Goal: Register for event/course

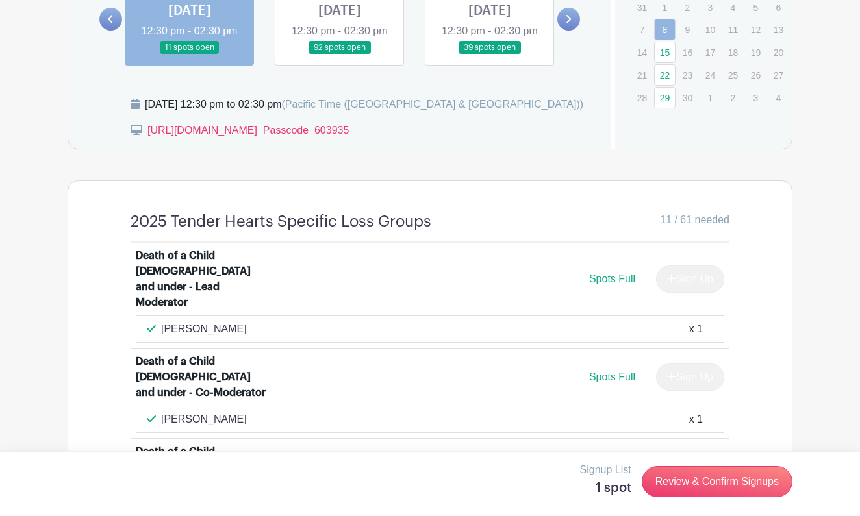
scroll to position [942, 0]
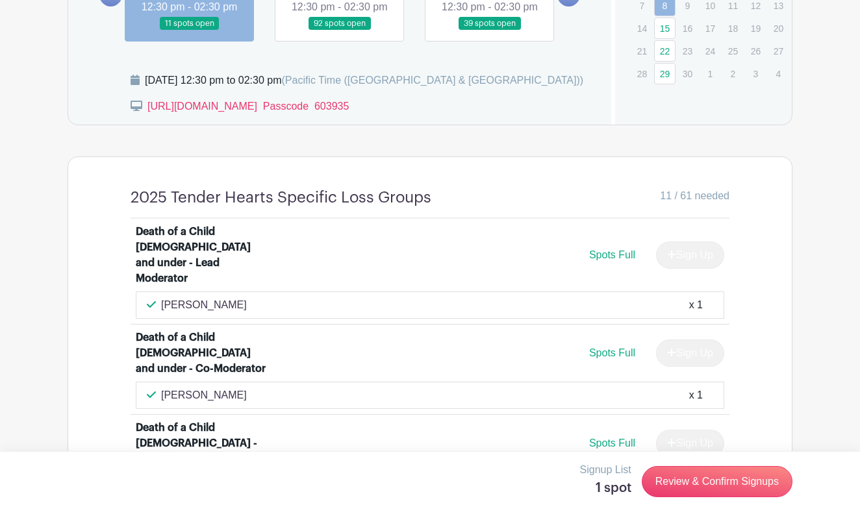
click at [190, 31] on link at bounding box center [190, 31] width 0 height 0
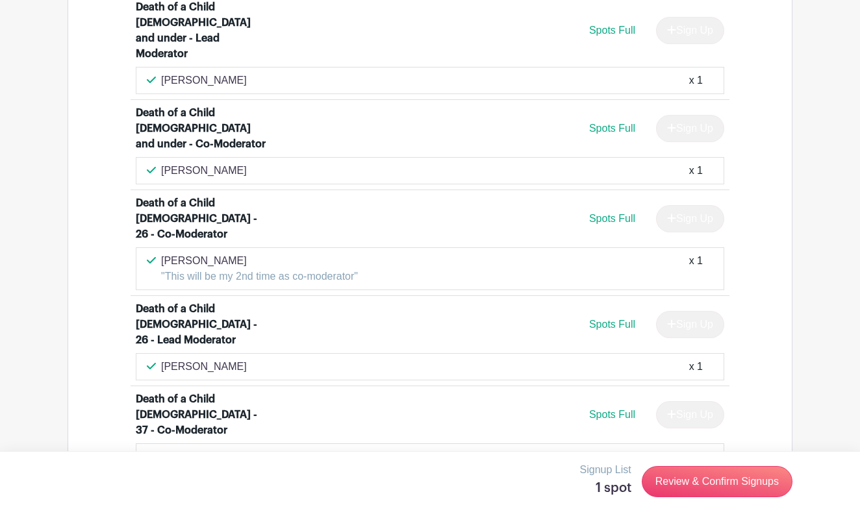
scroll to position [1169, 0]
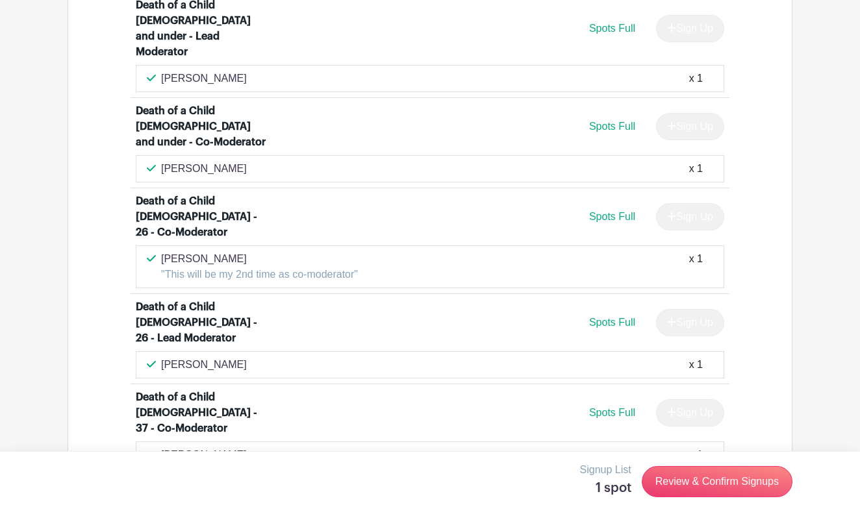
drag, startPoint x: 230, startPoint y: 142, endPoint x: 162, endPoint y: 148, distance: 67.8
click at [162, 161] on p "[PERSON_NAME]" at bounding box center [204, 169] width 86 height 16
copy p "[PERSON_NAME]"
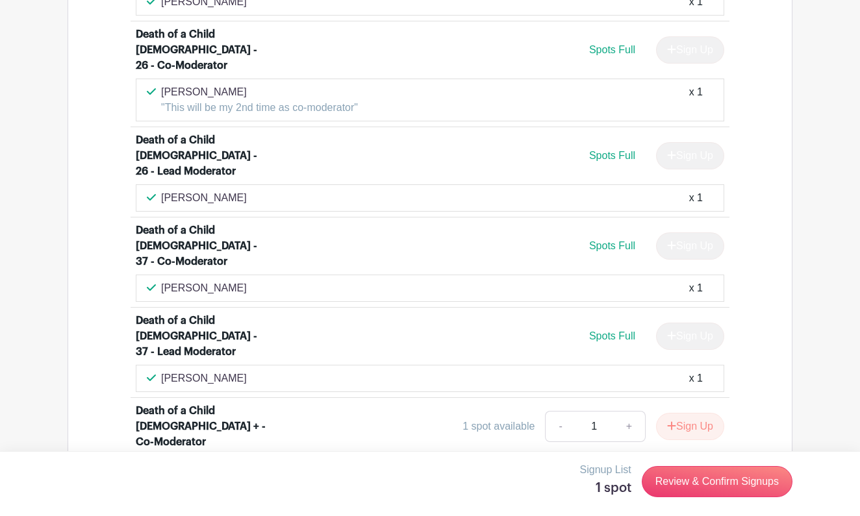
scroll to position [1336, 0]
drag, startPoint x: 222, startPoint y: 210, endPoint x: 164, endPoint y: 208, distance: 58.5
click at [163, 280] on div "[PERSON_NAME] x 1" at bounding box center [430, 288] width 566 height 16
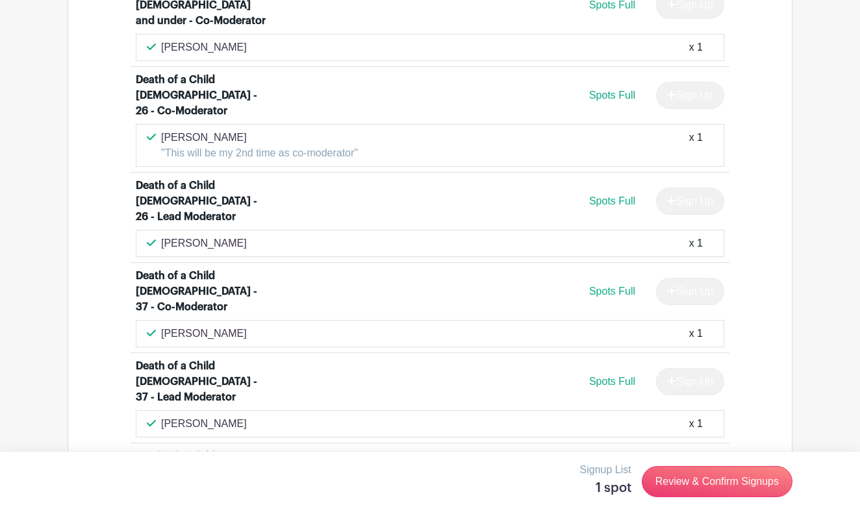
scroll to position [1277, 0]
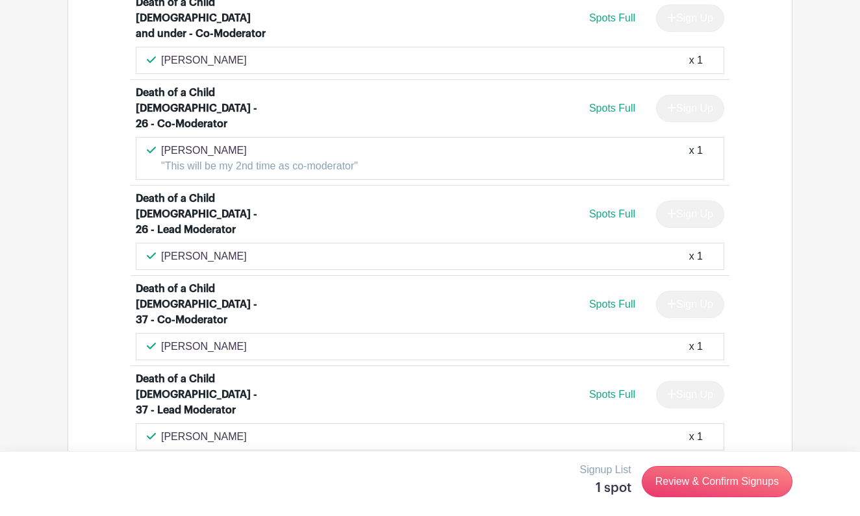
click at [242, 137] on div "[PERSON_NAME] "This will be my 2nd time as co-moderator" x 1" at bounding box center [430, 158] width 588 height 43
copy p "[PERSON_NAME]"
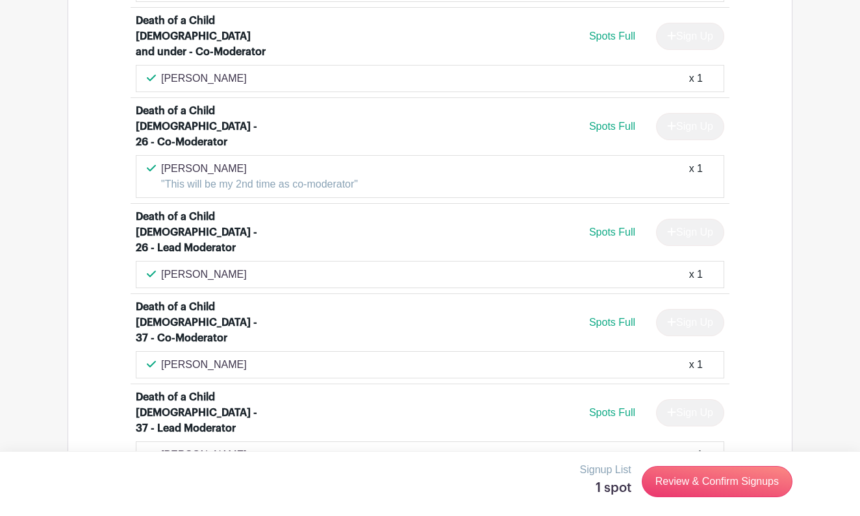
scroll to position [1268, 0]
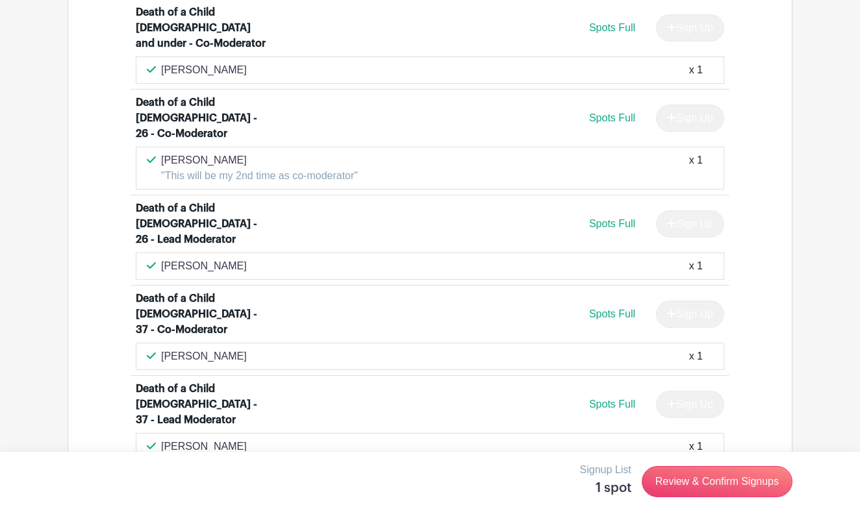
click at [214, 439] on div "[PERSON_NAME] x 1" at bounding box center [430, 447] width 566 height 16
drag, startPoint x: 212, startPoint y: 354, endPoint x: 160, endPoint y: 354, distance: 51.3
click at [160, 439] on div "[PERSON_NAME] x 1" at bounding box center [430, 447] width 566 height 16
copy p "[PERSON_NAME]"
click at [221, 349] on div "[PERSON_NAME] x 1" at bounding box center [430, 357] width 566 height 16
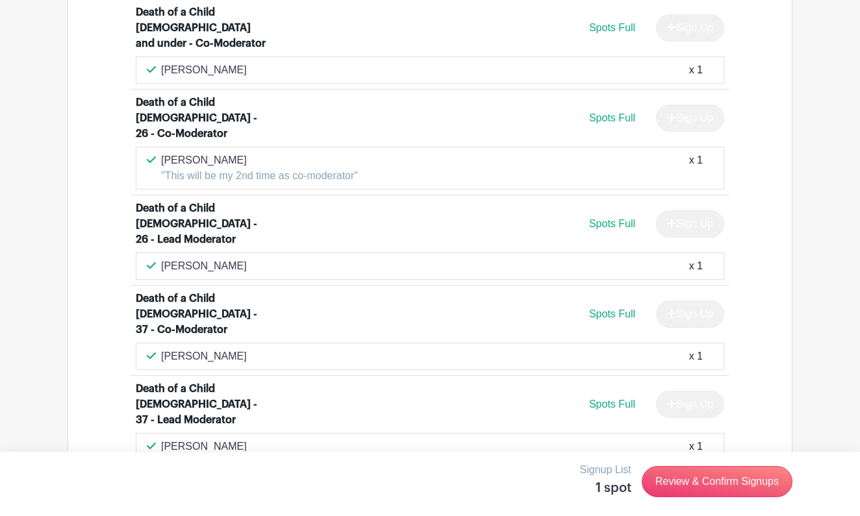
drag, startPoint x: 221, startPoint y: 279, endPoint x: 162, endPoint y: 283, distance: 59.9
click at [161, 349] on div "[PERSON_NAME] x 1" at bounding box center [430, 357] width 566 height 16
copy p "[PERSON_NAME]"
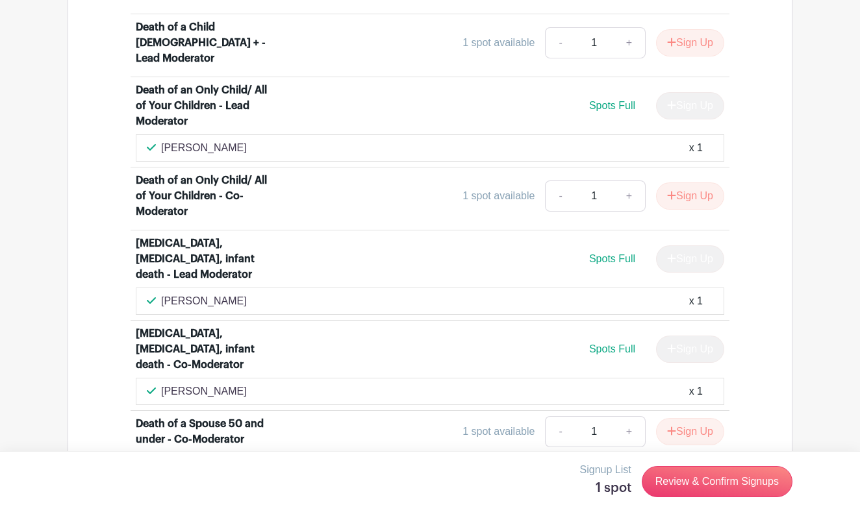
scroll to position [1784, 0]
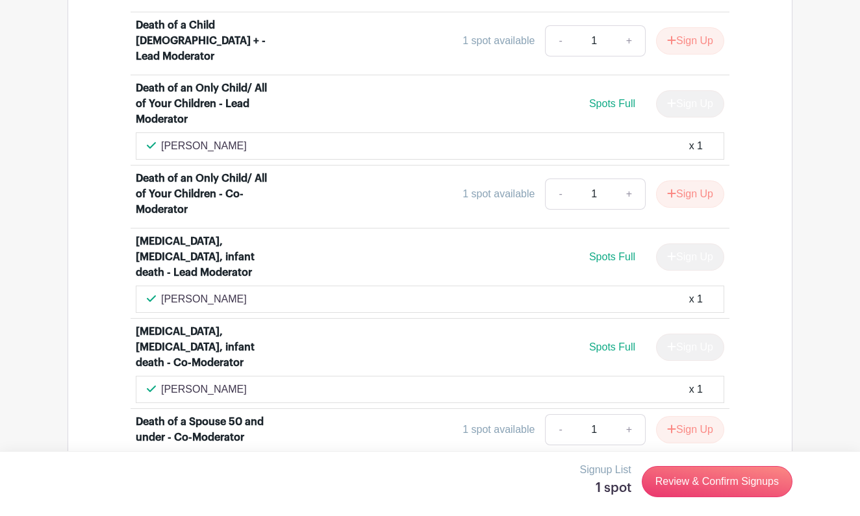
drag, startPoint x: 238, startPoint y: 177, endPoint x: 162, endPoint y: 181, distance: 76.1
click at [162, 292] on div "[PERSON_NAME] x 1" at bounding box center [430, 300] width 566 height 16
copy p "[PERSON_NAME]"
click at [399, 286] on div "[PERSON_NAME] x 1" at bounding box center [430, 299] width 588 height 27
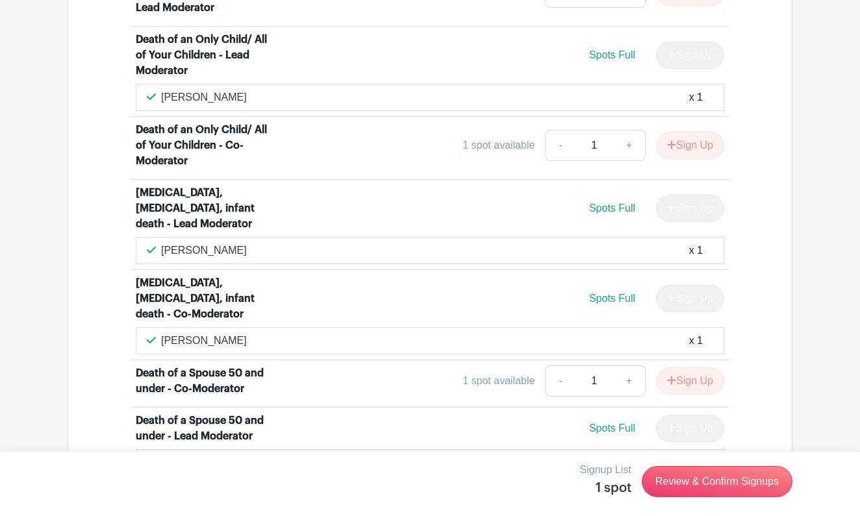
scroll to position [1836, 0]
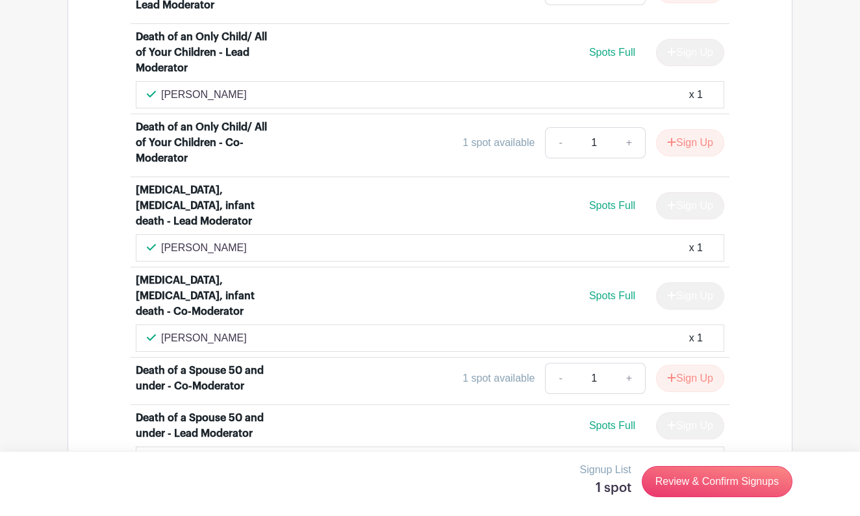
drag, startPoint x: 247, startPoint y: 215, endPoint x: 164, endPoint y: 219, distance: 83.9
click at [164, 331] on div "[PERSON_NAME] x 1" at bounding box center [430, 339] width 566 height 16
copy p "[PERSON_NAME]"
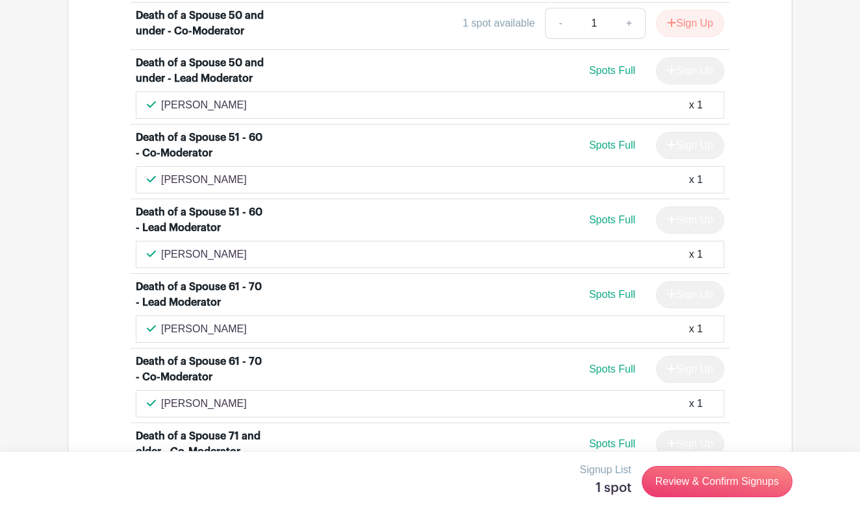
scroll to position [2193, 0]
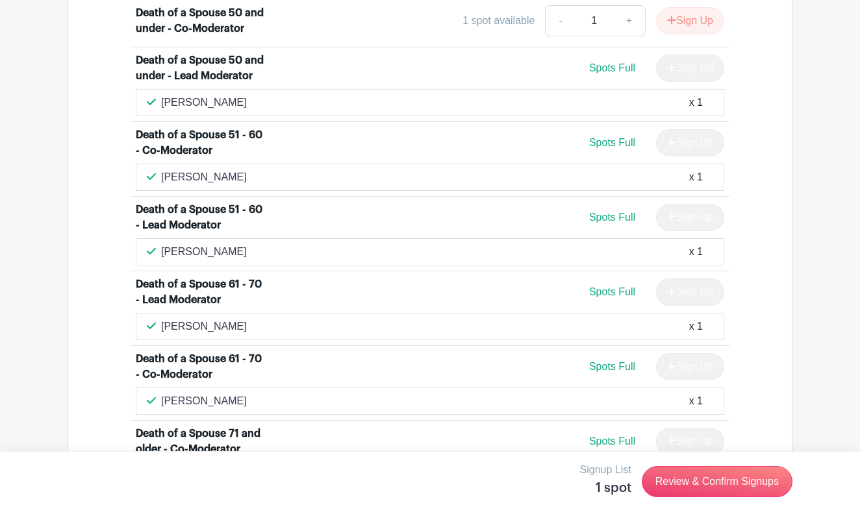
drag, startPoint x: 255, startPoint y: 160, endPoint x: 163, endPoint y: 166, distance: 92.4
click at [163, 244] on div "[PERSON_NAME] x 1" at bounding box center [430, 252] width 566 height 16
copy p "[PERSON_NAME]"
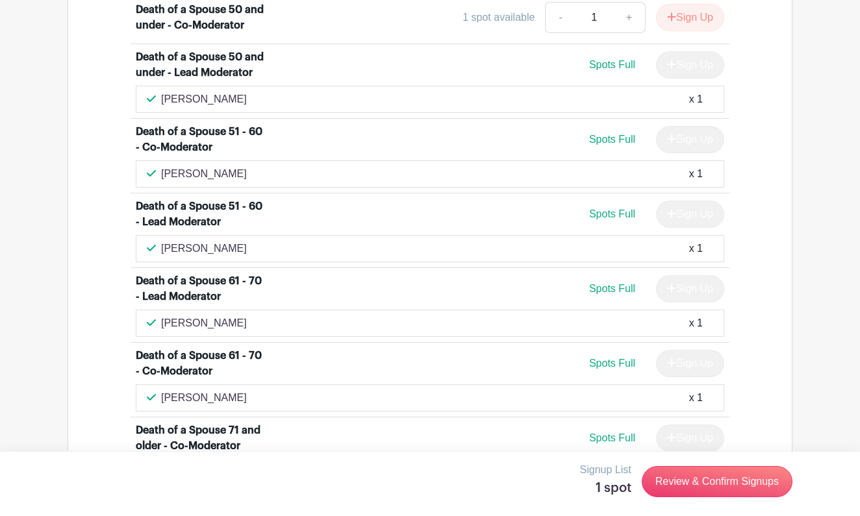
scroll to position [2199, 0]
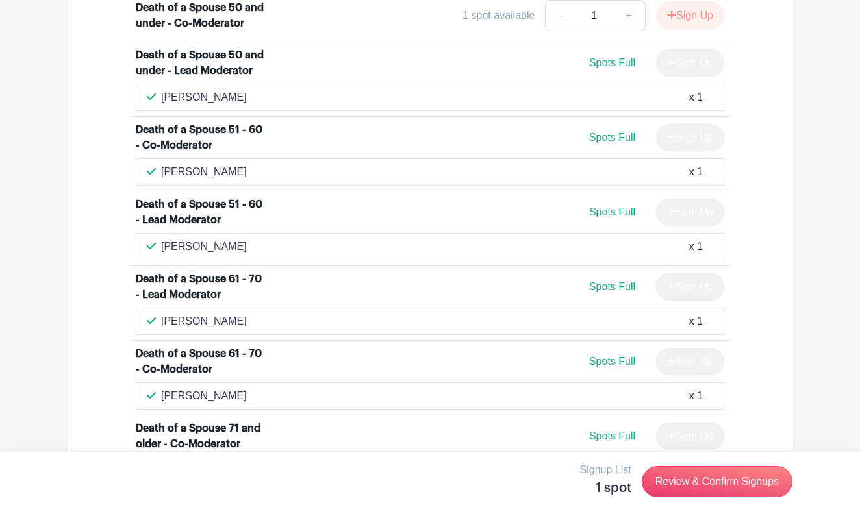
click at [232, 164] on p "[PERSON_NAME]" at bounding box center [204, 172] width 86 height 16
drag, startPoint x: 233, startPoint y: 82, endPoint x: 162, endPoint y: 83, distance: 70.8
click at [162, 164] on div "[PERSON_NAME] x 1" at bounding box center [430, 172] width 566 height 16
copy p "[PERSON_NAME]"
drag, startPoint x: 218, startPoint y: 231, endPoint x: 162, endPoint y: 234, distance: 56.6
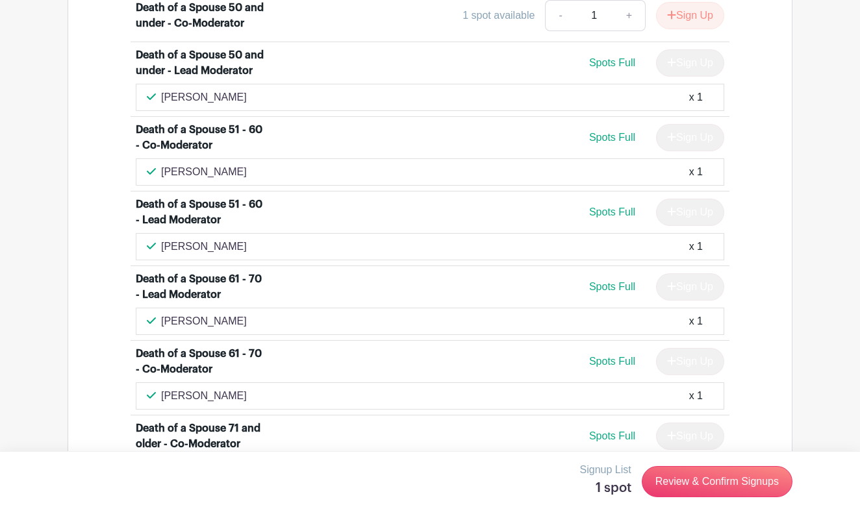
click at [162, 314] on div "[PERSON_NAME] x 1" at bounding box center [430, 322] width 566 height 16
copy p "[PERSON_NAME]"
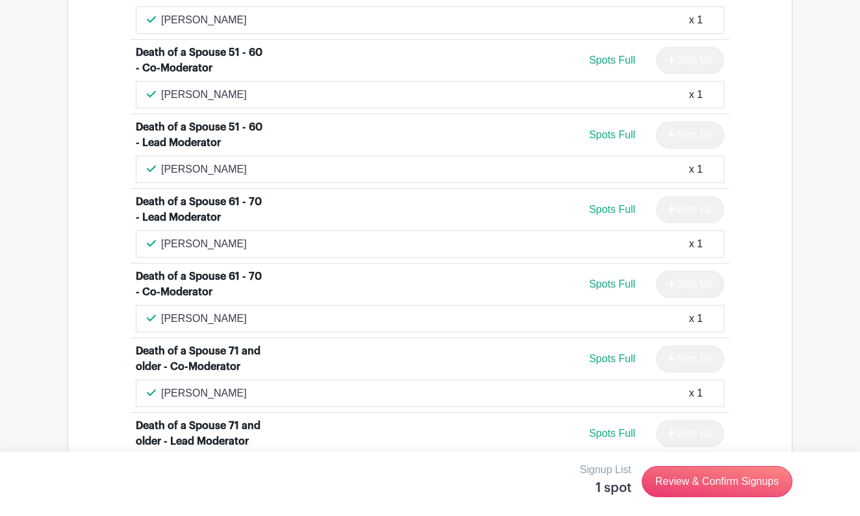
scroll to position [2277, 0]
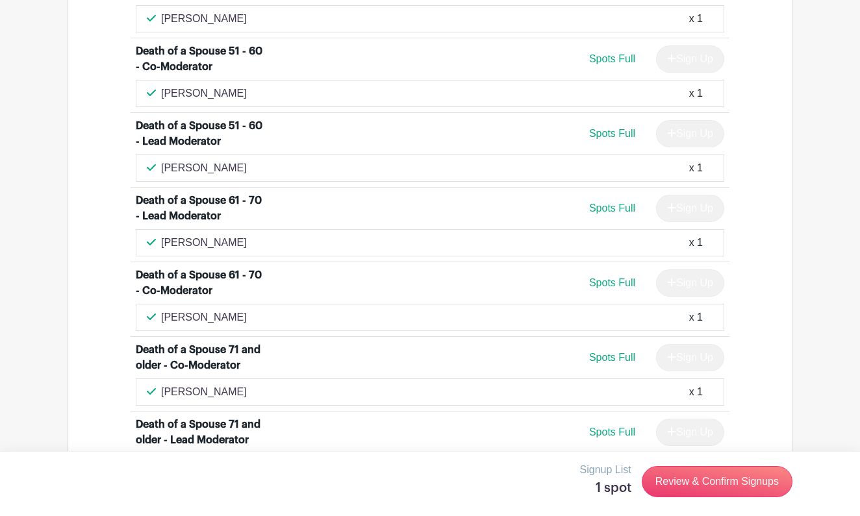
click at [219, 310] on div "[PERSON_NAME] x 1" at bounding box center [430, 318] width 566 height 16
drag, startPoint x: 212, startPoint y: 223, endPoint x: 162, endPoint y: 232, distance: 51.3
click at [161, 310] on div "[PERSON_NAME] x 1" at bounding box center [430, 318] width 566 height 16
copy p "[PERSON_NAME]"
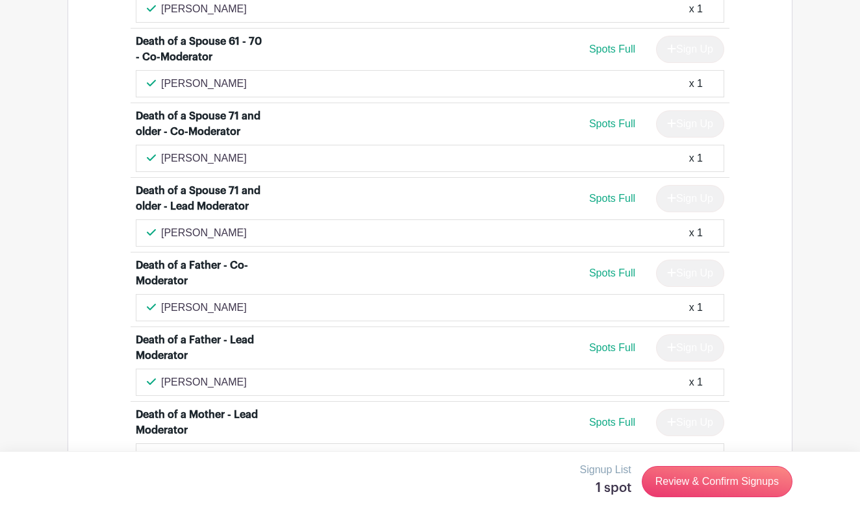
scroll to position [2512, 0]
click at [222, 225] on div "[PERSON_NAME] x 1" at bounding box center [430, 233] width 566 height 16
click at [221, 225] on p "[PERSON_NAME]" at bounding box center [204, 233] width 86 height 16
drag, startPoint x: 220, startPoint y: 174, endPoint x: 160, endPoint y: 177, distance: 59.8
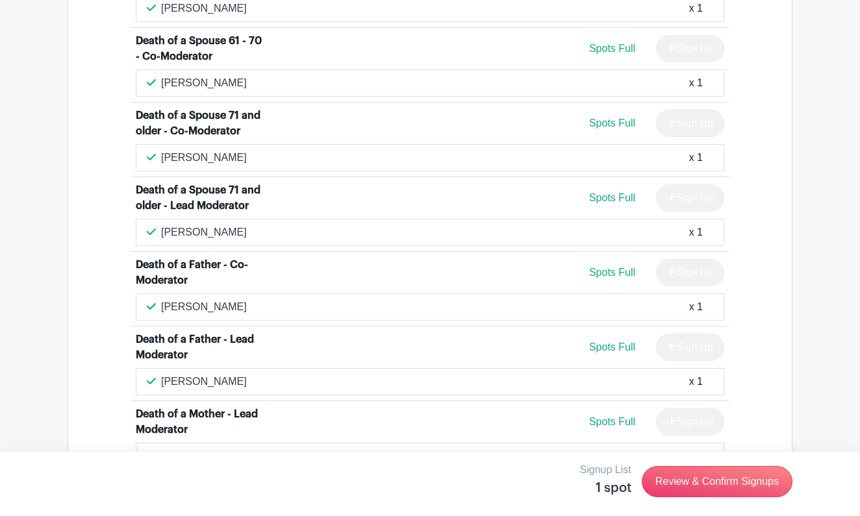
click at [160, 225] on div "[PERSON_NAME] x 1" at bounding box center [430, 233] width 566 height 16
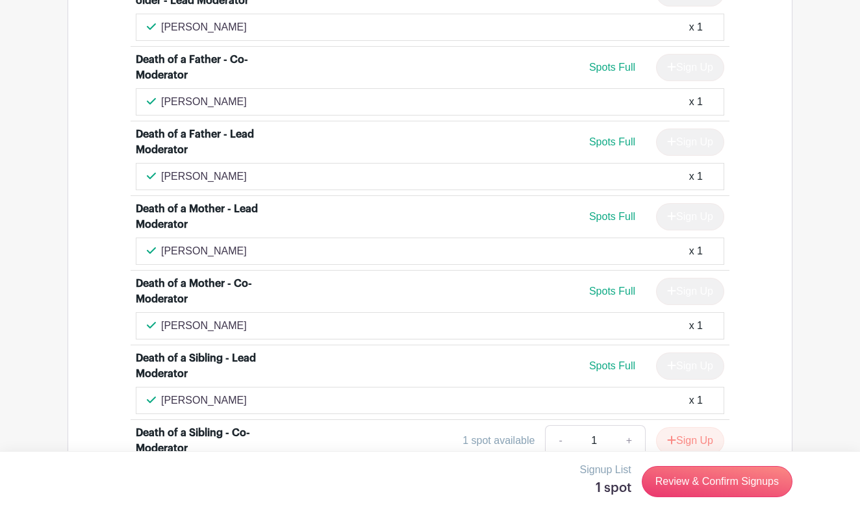
scroll to position [2726, 0]
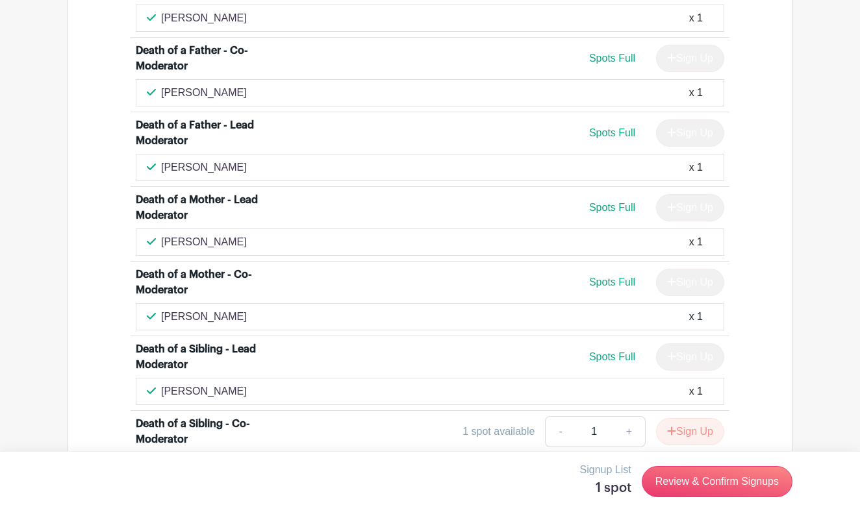
click at [205, 234] on p "[PERSON_NAME]" at bounding box center [204, 242] width 86 height 16
drag, startPoint x: 205, startPoint y: 182, endPoint x: 160, endPoint y: 186, distance: 45.0
click at [160, 234] on div "[PERSON_NAME] x 1" at bounding box center [430, 242] width 566 height 16
click at [232, 309] on p "[PERSON_NAME]" at bounding box center [204, 317] width 86 height 16
drag, startPoint x: 232, startPoint y: 259, endPoint x: 160, endPoint y: 262, distance: 72.1
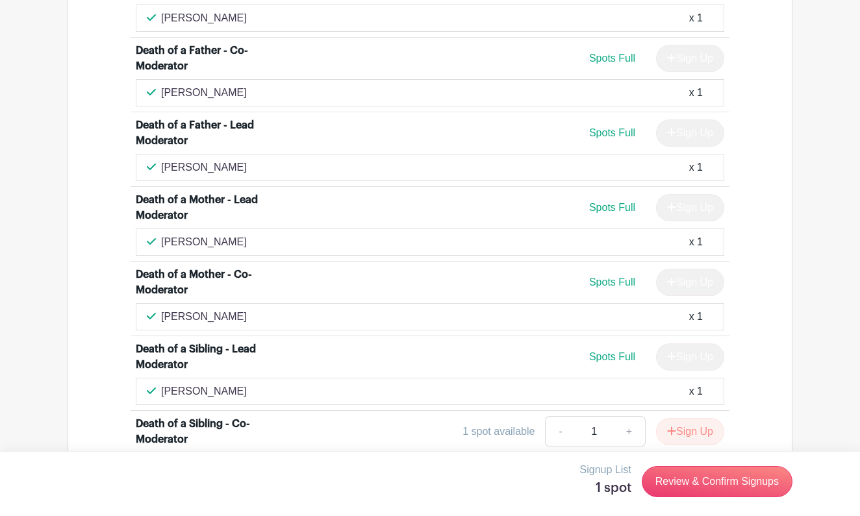
click at [160, 309] on div "[PERSON_NAME] x 1" at bounding box center [430, 317] width 566 height 16
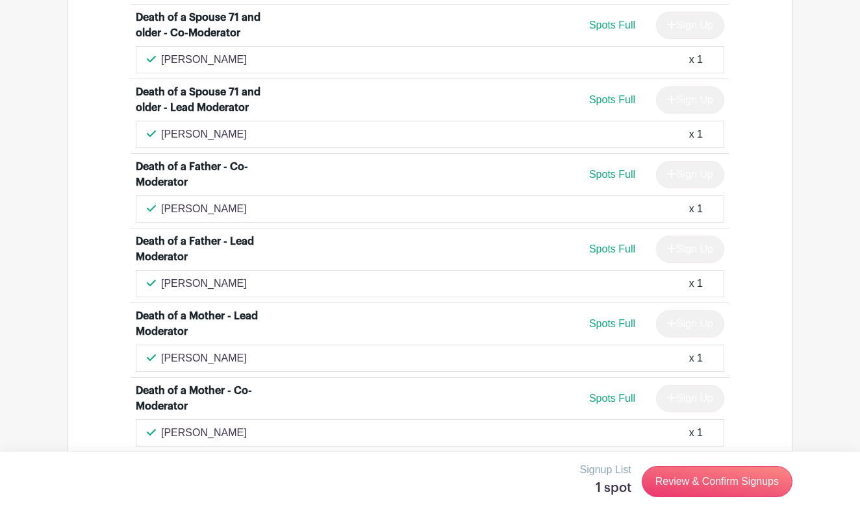
scroll to position [2608, 0]
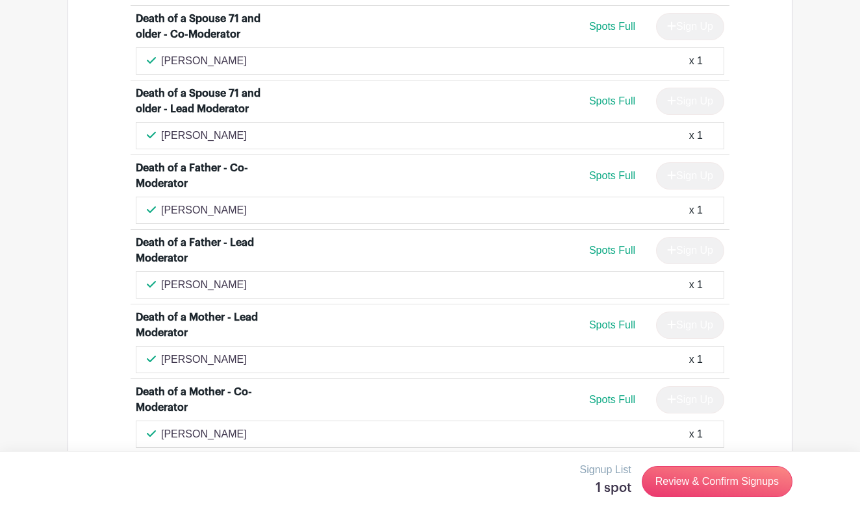
drag, startPoint x: 245, startPoint y: 221, endPoint x: 159, endPoint y: 226, distance: 85.8
click at [160, 277] on div "[PERSON_NAME] x 1" at bounding box center [430, 285] width 566 height 16
click at [215, 203] on p "[PERSON_NAME]" at bounding box center [204, 211] width 86 height 16
drag, startPoint x: 215, startPoint y: 150, endPoint x: 161, endPoint y: 151, distance: 53.9
click at [160, 203] on div "[PERSON_NAME] x 1" at bounding box center [430, 211] width 566 height 16
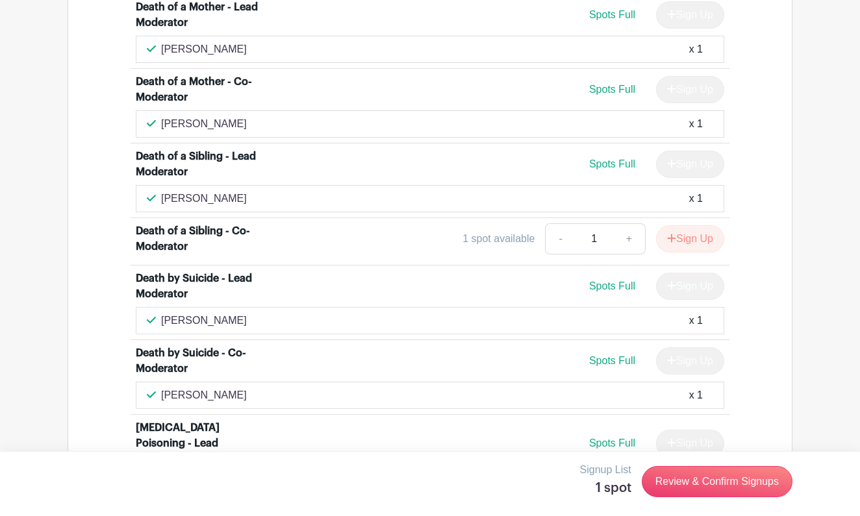
scroll to position [2921, 0]
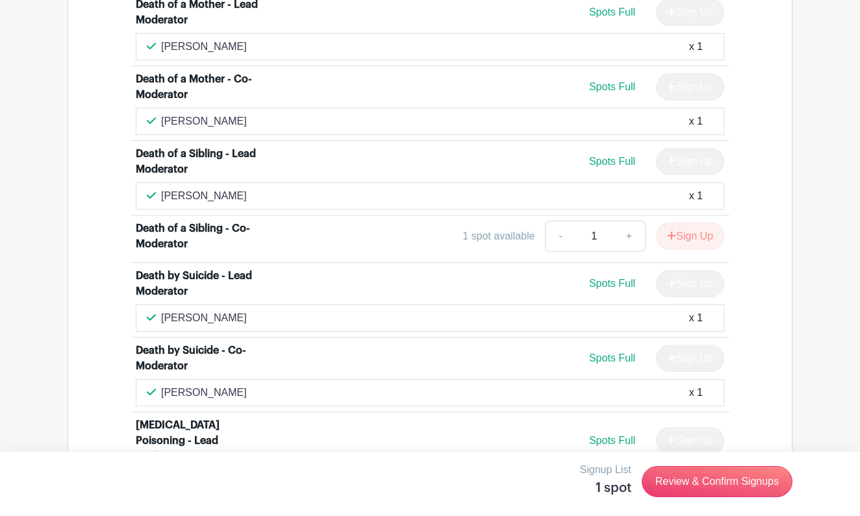
click at [227, 188] on div "[PERSON_NAME] x 1" at bounding box center [430, 196] width 566 height 16
drag, startPoint x: 227, startPoint y: 135, endPoint x: 162, endPoint y: 139, distance: 65.1
click at [162, 188] on div "[PERSON_NAME] x 1" at bounding box center [430, 196] width 566 height 16
click at [224, 310] on div "[PERSON_NAME] x 1" at bounding box center [430, 318] width 566 height 16
drag, startPoint x: 223, startPoint y: 258, endPoint x: 158, endPoint y: 260, distance: 65.0
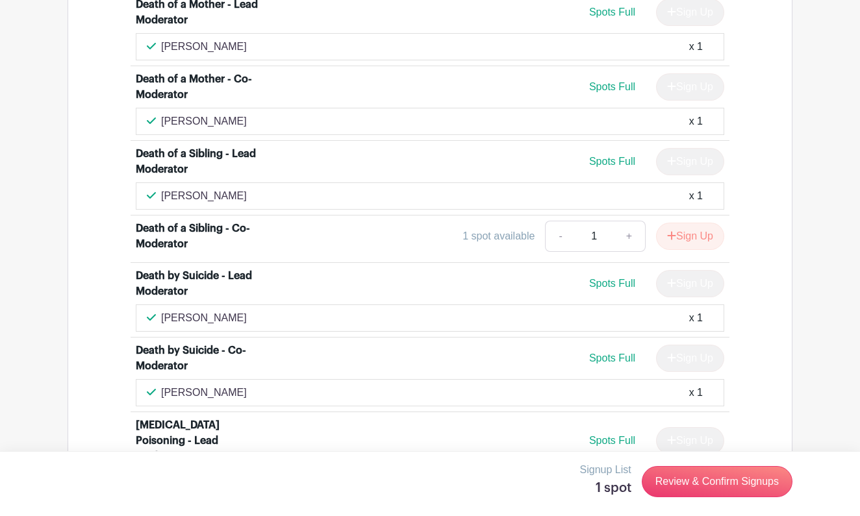
click at [158, 310] on div "[PERSON_NAME] x 1" at bounding box center [430, 318] width 566 height 16
click at [258, 385] on div "[PERSON_NAME] x 1" at bounding box center [430, 393] width 566 height 16
click at [256, 385] on div "[PERSON_NAME] x 1" at bounding box center [430, 393] width 566 height 16
drag, startPoint x: 254, startPoint y: 331, endPoint x: 161, endPoint y: 332, distance: 92.9
click at [160, 385] on div "[PERSON_NAME] x 1" at bounding box center [430, 393] width 566 height 16
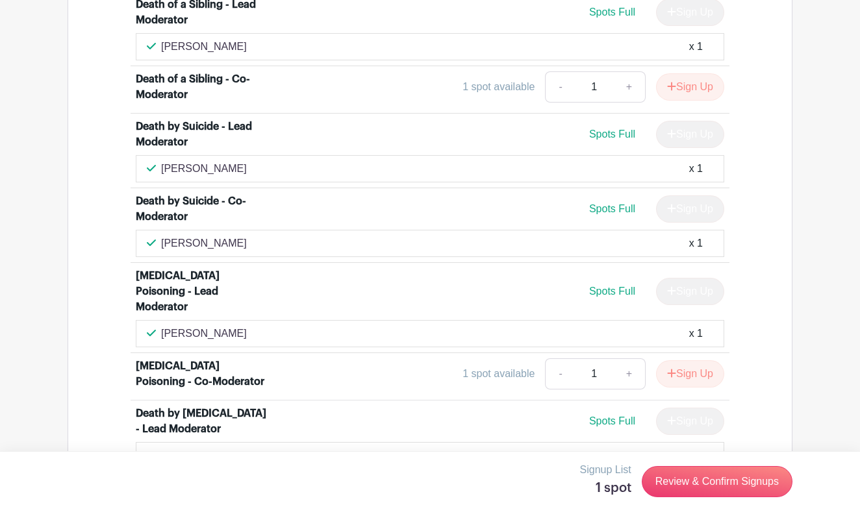
scroll to position [3073, 0]
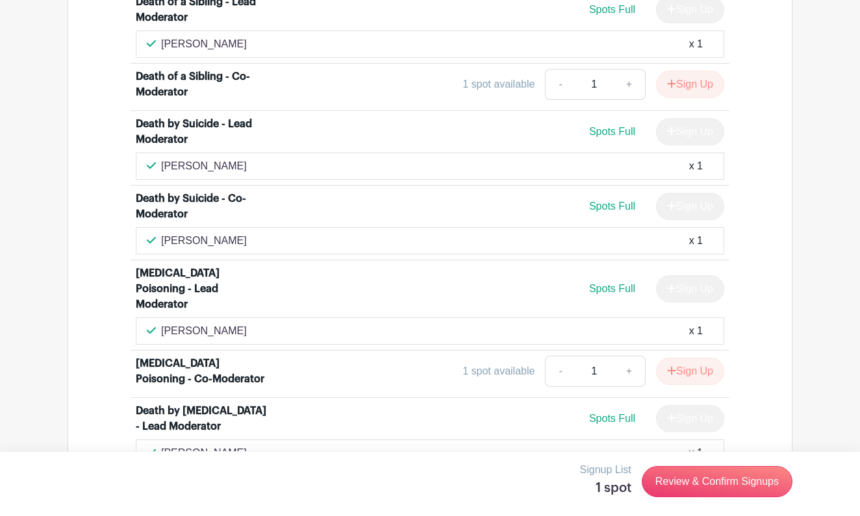
drag, startPoint x: 247, startPoint y: 256, endPoint x: 163, endPoint y: 256, distance: 83.8
click at [163, 323] on p "[PERSON_NAME]" at bounding box center [204, 331] width 86 height 16
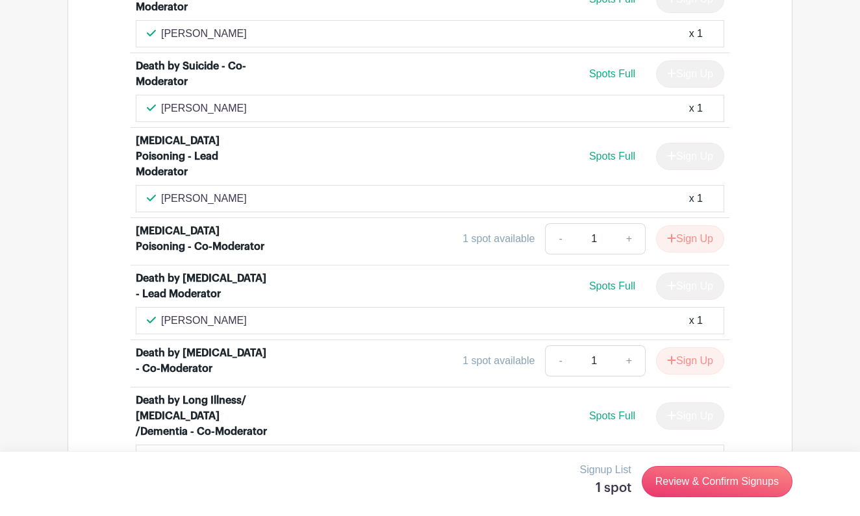
scroll to position [3206, 0]
click at [254, 312] on div "[PERSON_NAME] x 1" at bounding box center [430, 320] width 566 height 16
drag, startPoint x: 254, startPoint y: 258, endPoint x: 160, endPoint y: 268, distance: 94.7
click at [159, 312] on div "[PERSON_NAME] x 1" at bounding box center [430, 320] width 566 height 16
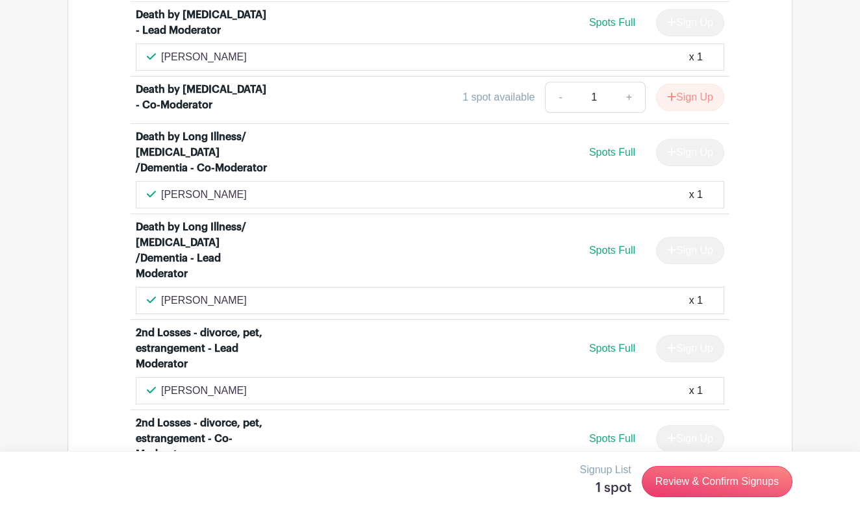
scroll to position [3471, 0]
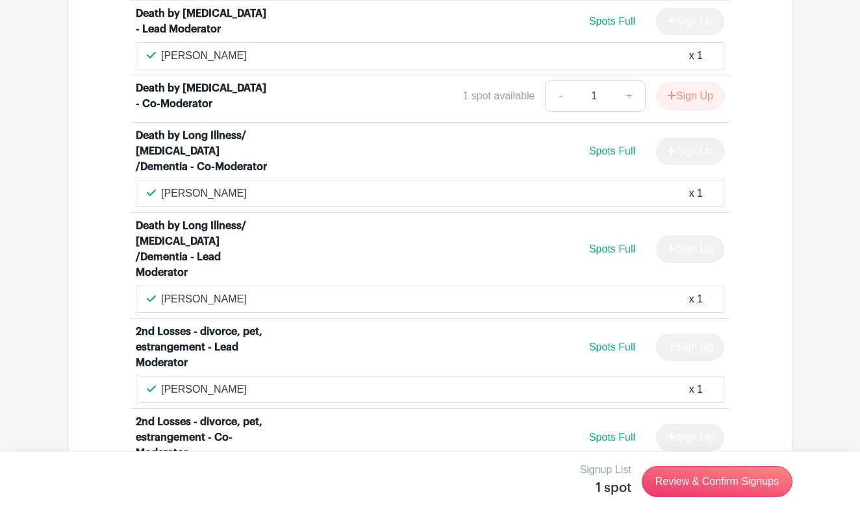
click at [215, 292] on div "[PERSON_NAME] x 1" at bounding box center [430, 300] width 566 height 16
click at [214, 292] on div "[PERSON_NAME] x 1" at bounding box center [430, 300] width 566 height 16
drag, startPoint x: 212, startPoint y: 240, endPoint x: 160, endPoint y: 240, distance: 52.6
click at [160, 292] on div "[PERSON_NAME] x 1" at bounding box center [430, 300] width 566 height 16
click at [215, 186] on div "[PERSON_NAME] x 1" at bounding box center [430, 194] width 566 height 16
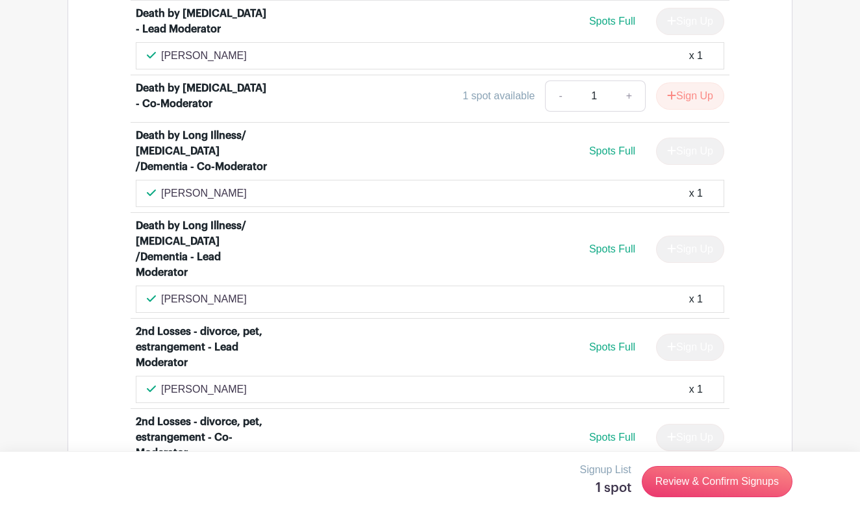
click at [210, 186] on p "[PERSON_NAME]" at bounding box center [204, 194] width 86 height 16
click at [213, 186] on p "[PERSON_NAME]" at bounding box center [204, 194] width 86 height 16
drag, startPoint x: 213, startPoint y: 149, endPoint x: 162, endPoint y: 148, distance: 51.3
click at [162, 186] on p "[PERSON_NAME]" at bounding box center [204, 194] width 86 height 16
drag, startPoint x: 239, startPoint y: 330, endPoint x: 164, endPoint y: 333, distance: 75.4
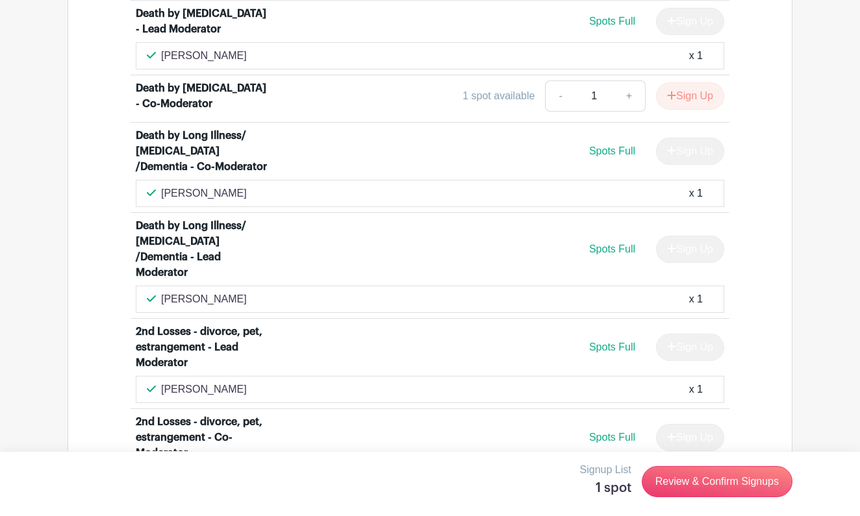
click at [163, 382] on div "[PERSON_NAME] x 1" at bounding box center [430, 390] width 566 height 16
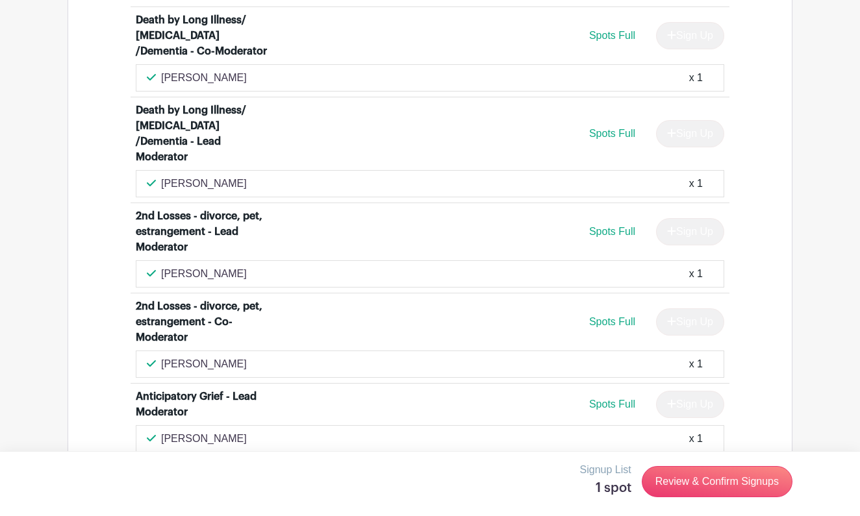
scroll to position [3591, 0]
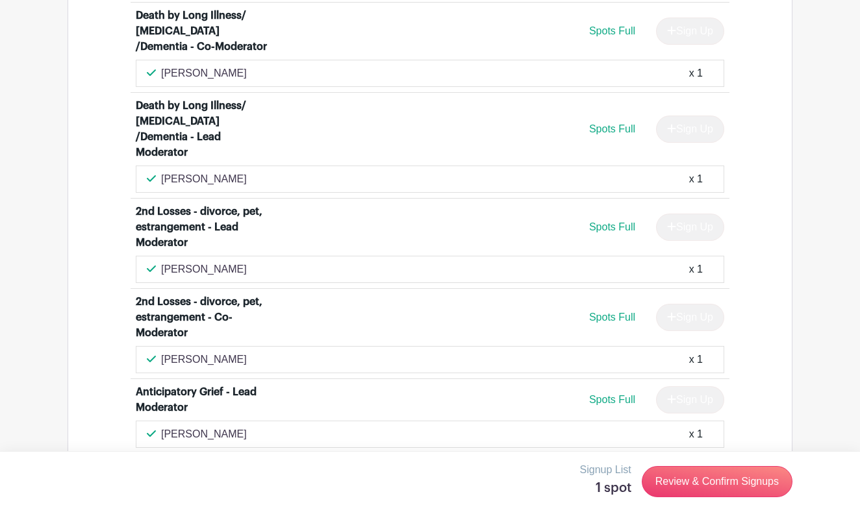
click at [230, 352] on div "[PERSON_NAME] x 1" at bounding box center [430, 360] width 566 height 16
click at [223, 352] on div "[PERSON_NAME] x 1" at bounding box center [430, 360] width 566 height 16
drag, startPoint x: 223, startPoint y: 297, endPoint x: 160, endPoint y: 299, distance: 62.4
click at [160, 352] on div "[PERSON_NAME] x 1" at bounding box center [430, 360] width 566 height 16
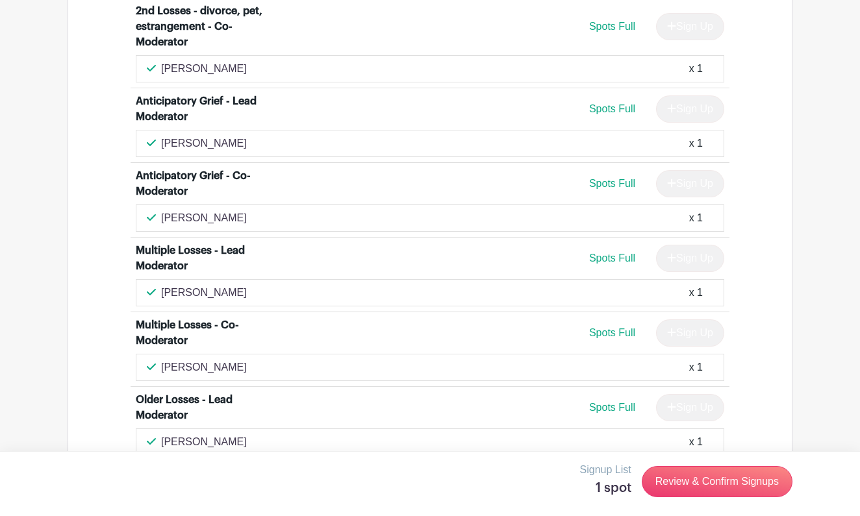
scroll to position [3884, 0]
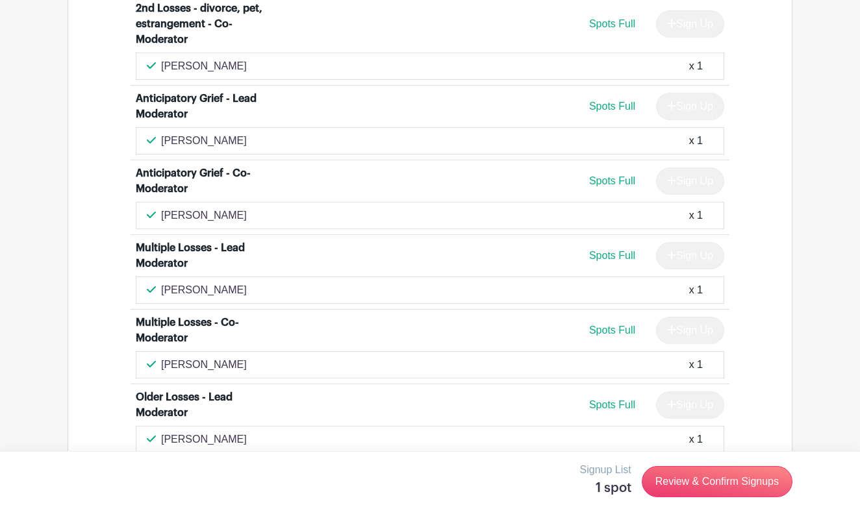
click at [269, 282] on div "[PERSON_NAME] x 1" at bounding box center [430, 290] width 566 height 16
drag, startPoint x: 262, startPoint y: 229, endPoint x: 162, endPoint y: 237, distance: 100.3
click at [161, 282] on div "[PERSON_NAME] x 1" at bounding box center [430, 290] width 566 height 16
click at [233, 357] on div "[PERSON_NAME] x 1" at bounding box center [430, 365] width 566 height 16
drag, startPoint x: 230, startPoint y: 302, endPoint x: 163, endPoint y: 305, distance: 67.0
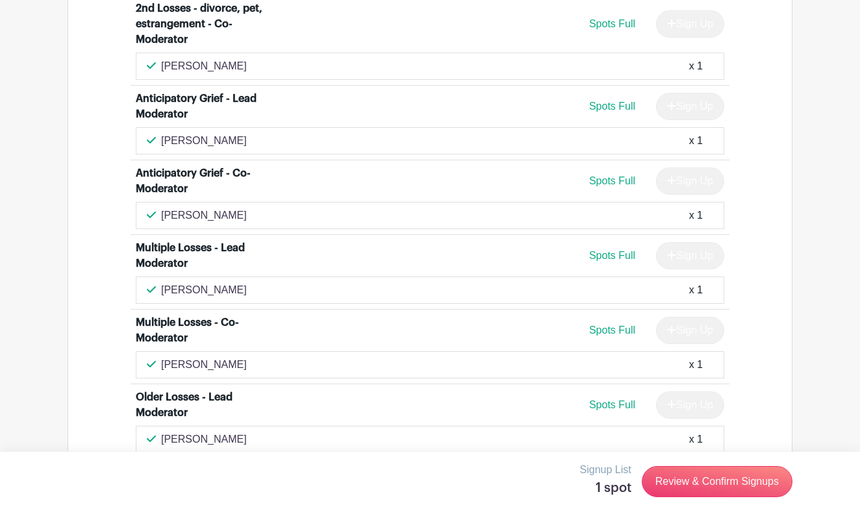
click at [162, 357] on div "[PERSON_NAME] x 1" at bounding box center [430, 365] width 566 height 16
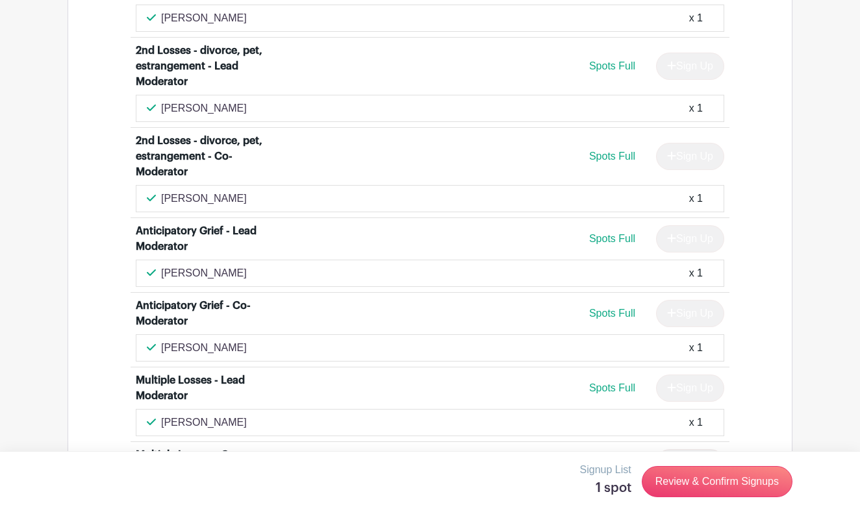
scroll to position [3749, 0]
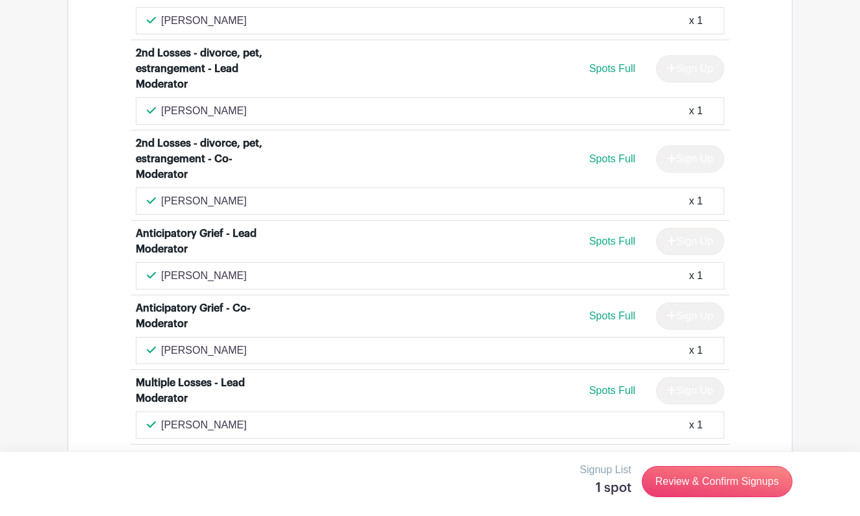
click at [228, 268] on div "[PERSON_NAME] x 1" at bounding box center [430, 276] width 566 height 16
drag, startPoint x: 231, startPoint y: 215, endPoint x: 161, endPoint y: 218, distance: 69.5
click at [161, 268] on div "[PERSON_NAME] x 1" at bounding box center [430, 276] width 566 height 16
click at [234, 343] on div "[PERSON_NAME] x 1" at bounding box center [430, 351] width 566 height 16
drag, startPoint x: 229, startPoint y: 291, endPoint x: 160, endPoint y: 290, distance: 68.8
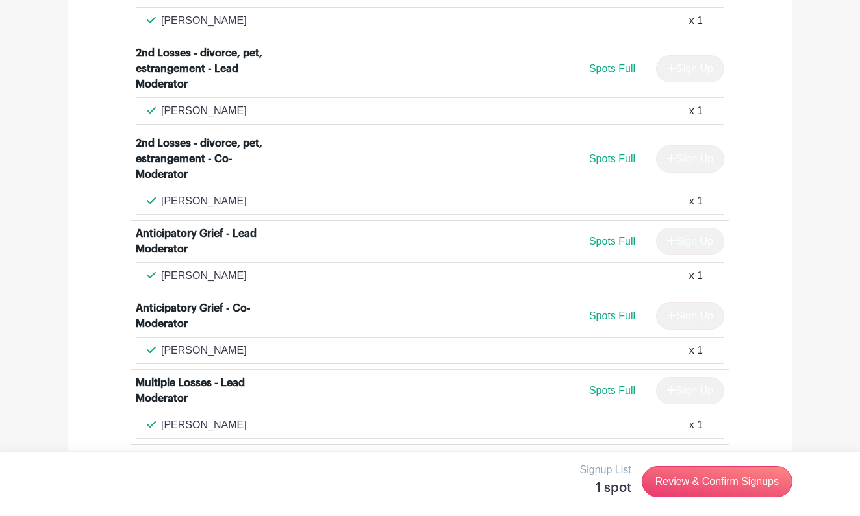
click at [160, 343] on div "[PERSON_NAME] x 1" at bounding box center [430, 351] width 566 height 16
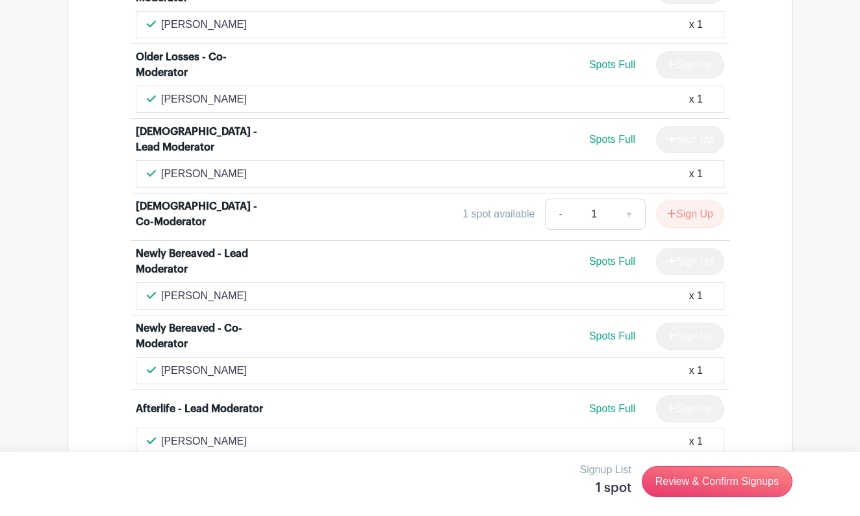
scroll to position [4300, 0]
click at [236, 288] on div "[PERSON_NAME] x 1" at bounding box center [430, 296] width 566 height 16
drag, startPoint x: 234, startPoint y: 235, endPoint x: 161, endPoint y: 237, distance: 73.4
click at [160, 288] on div "[PERSON_NAME] x 1" at bounding box center [430, 296] width 566 height 16
click at [219, 362] on p "[PERSON_NAME]" at bounding box center [204, 370] width 86 height 16
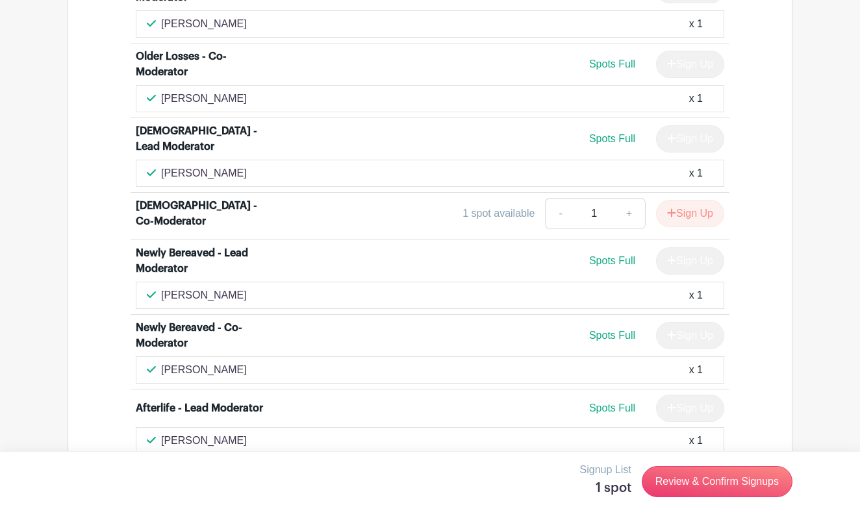
drag, startPoint x: 219, startPoint y: 312, endPoint x: 162, endPoint y: 310, distance: 57.2
click at [162, 362] on p "[PERSON_NAME]" at bounding box center [204, 370] width 86 height 16
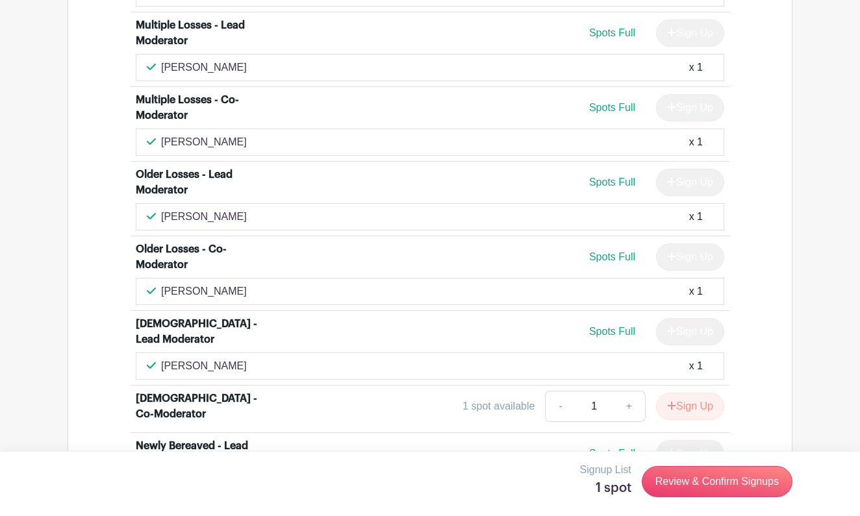
scroll to position [4095, 0]
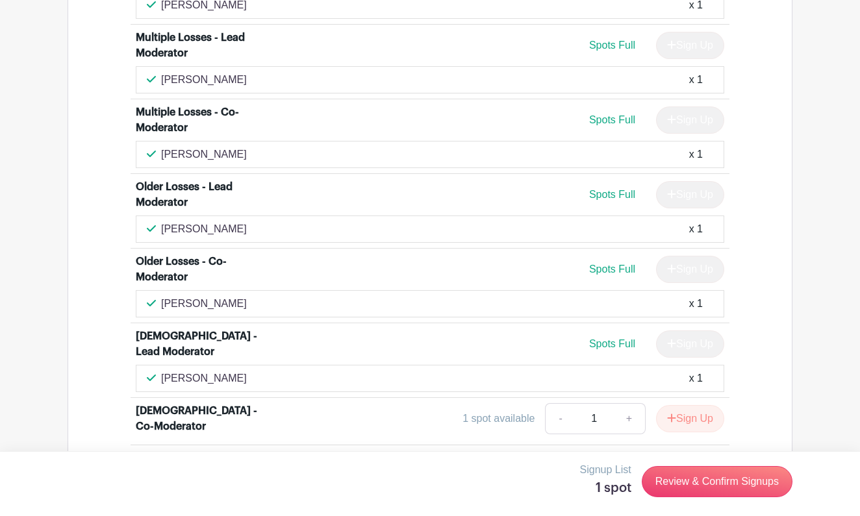
click at [235, 221] on div "[PERSON_NAME] x 1" at bounding box center [430, 229] width 566 height 16
click at [232, 221] on div "[PERSON_NAME] x 1" at bounding box center [430, 229] width 566 height 16
drag, startPoint x: 232, startPoint y: 168, endPoint x: 163, endPoint y: 169, distance: 68.8
click at [162, 221] on div "[PERSON_NAME] x 1" at bounding box center [430, 229] width 566 height 16
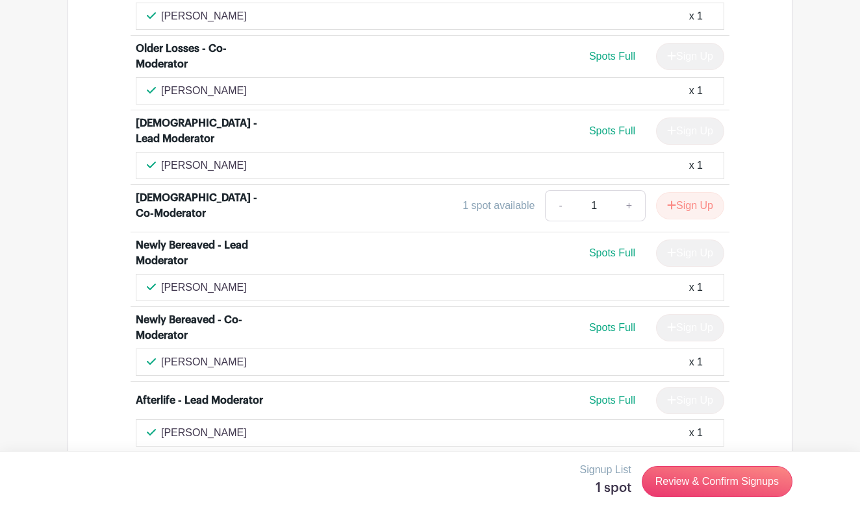
scroll to position [4323, 0]
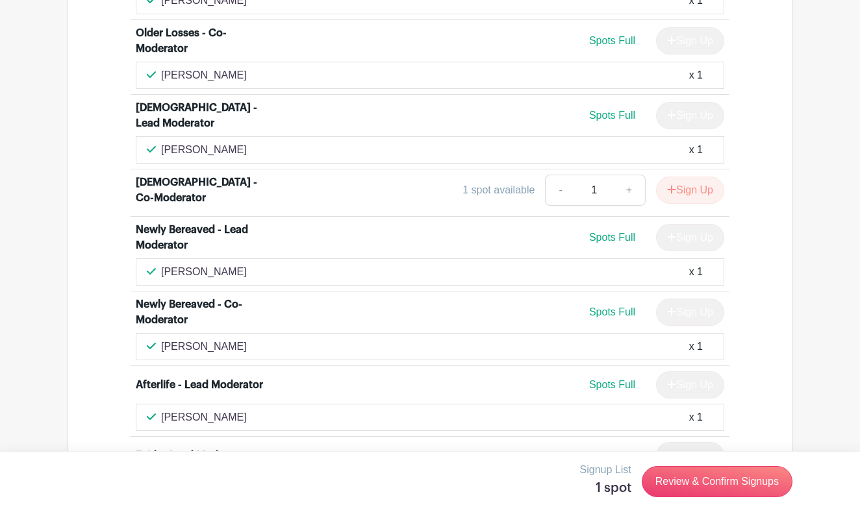
drag, startPoint x: 220, startPoint y: 286, endPoint x: 163, endPoint y: 291, distance: 57.3
click at [163, 339] on div "[PERSON_NAME] x 1" at bounding box center [430, 347] width 566 height 16
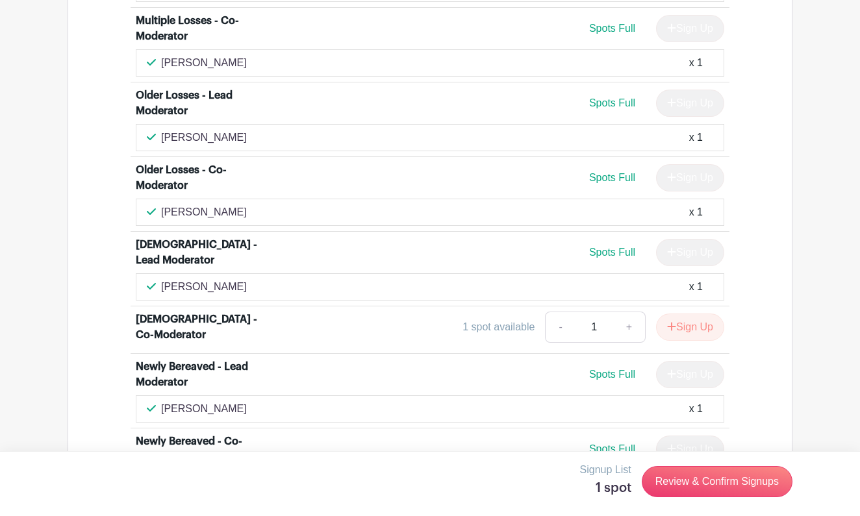
scroll to position [4184, 0]
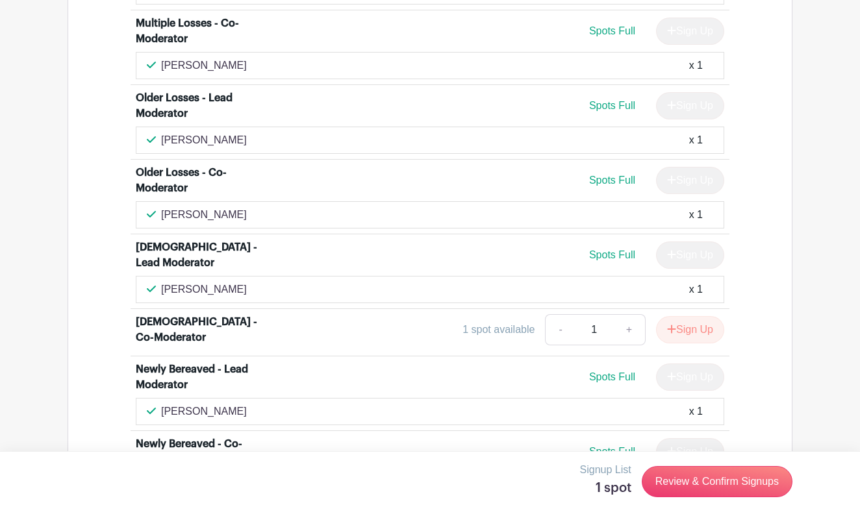
click at [234, 207] on div "[PERSON_NAME] x 1" at bounding box center [430, 215] width 566 height 16
drag, startPoint x: 231, startPoint y: 155, endPoint x: 160, endPoint y: 156, distance: 70.8
click at [159, 207] on div "[PERSON_NAME] x 1" at bounding box center [430, 215] width 566 height 16
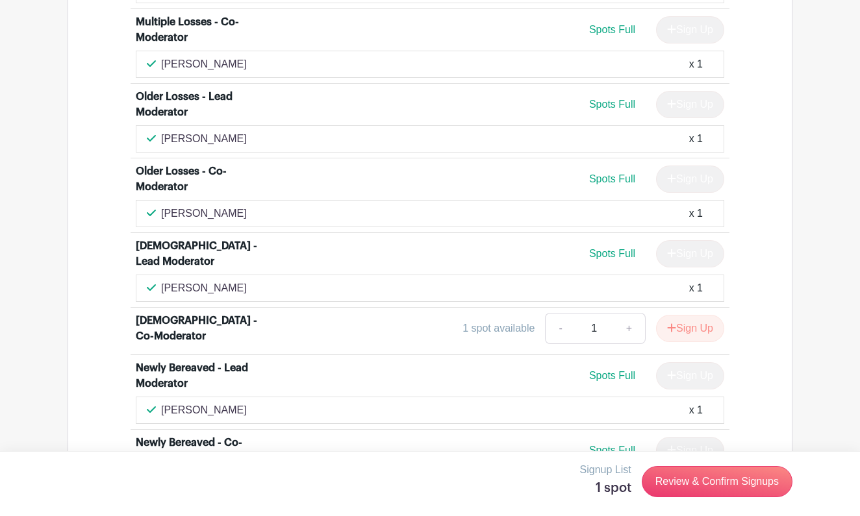
scroll to position [4185, 0]
drag, startPoint x: 238, startPoint y: 227, endPoint x: 160, endPoint y: 232, distance: 77.4
click at [160, 281] on div "[PERSON_NAME] x 1" at bounding box center [430, 289] width 566 height 16
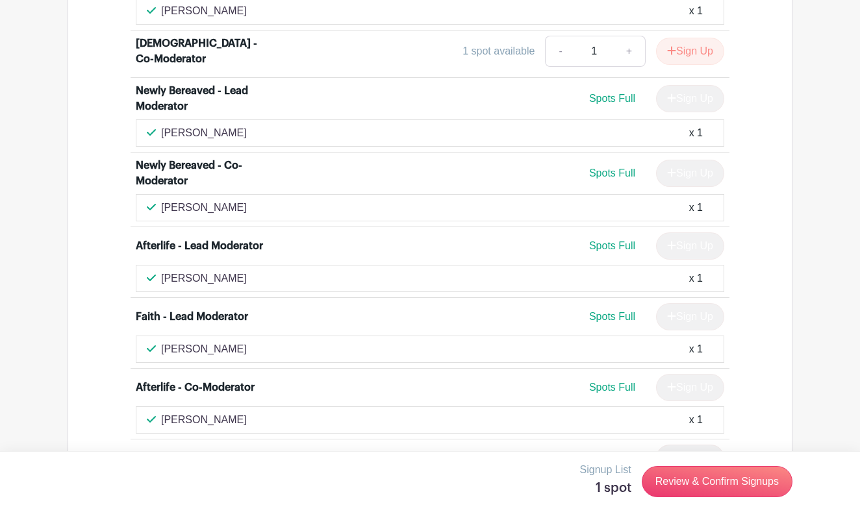
scroll to position [4467, 0]
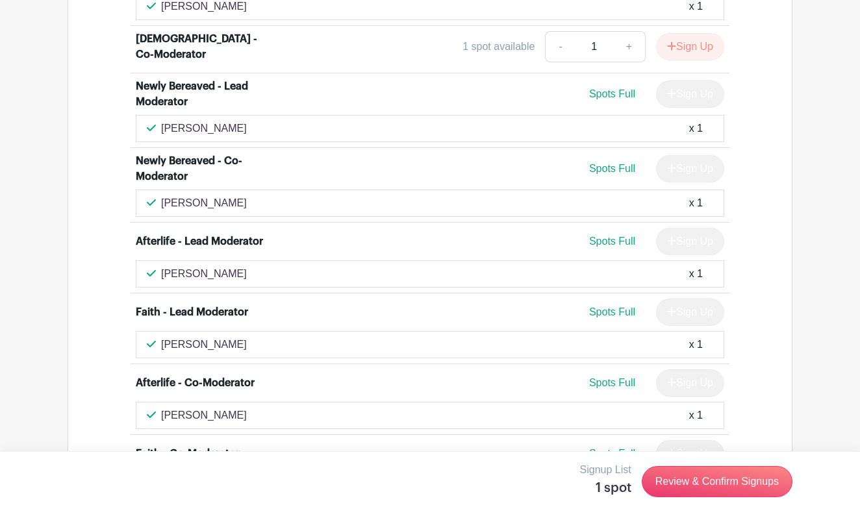
click at [268, 337] on div "[PERSON_NAME] x 1" at bounding box center [430, 345] width 566 height 16
drag, startPoint x: 268, startPoint y: 286, endPoint x: 160, endPoint y: 288, distance: 107.8
click at [160, 337] on div "[PERSON_NAME] x 1" at bounding box center [430, 345] width 566 height 16
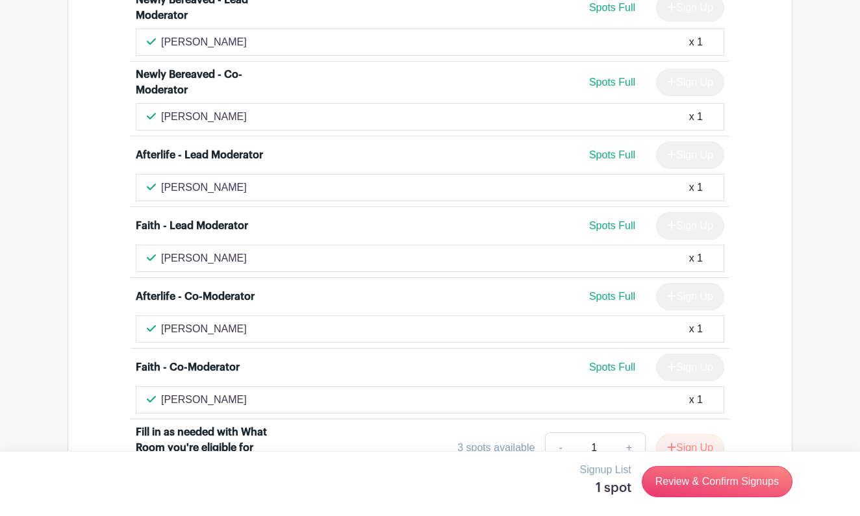
scroll to position [4556, 0]
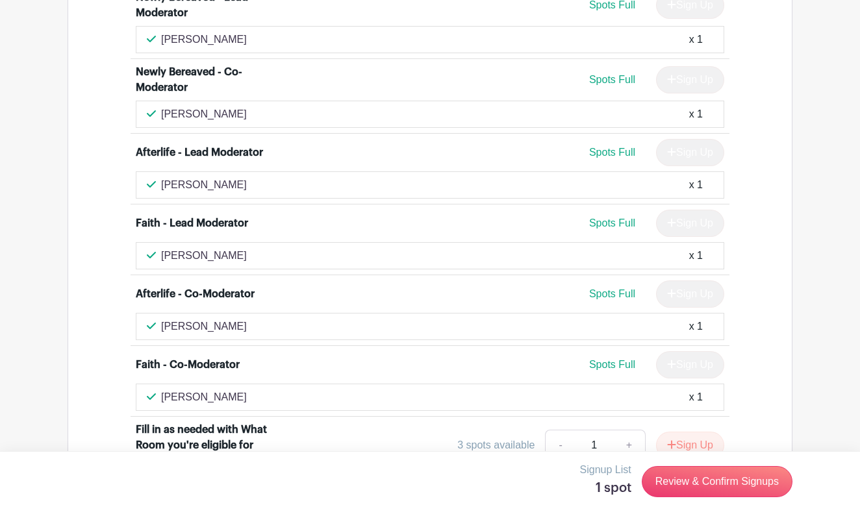
drag, startPoint x: 232, startPoint y: 345, endPoint x: 162, endPoint y: 349, distance: 70.2
click at [162, 390] on p "[PERSON_NAME]" at bounding box center [204, 398] width 86 height 16
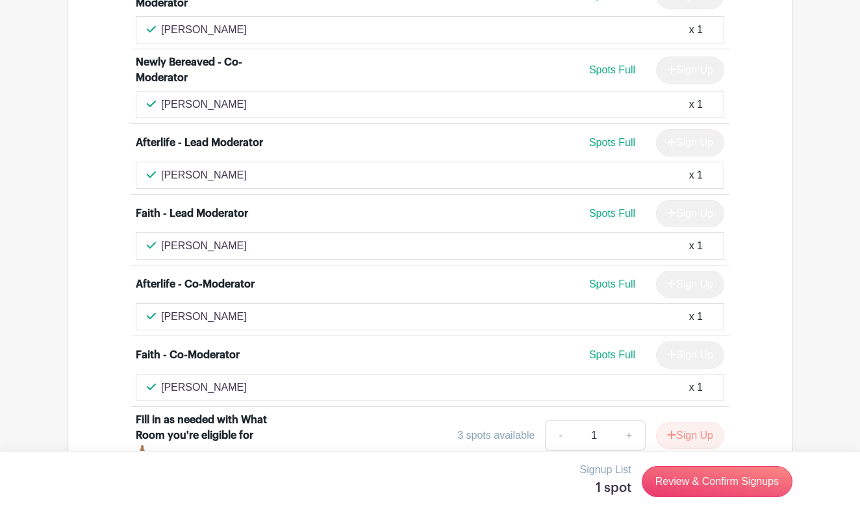
scroll to position [4566, 0]
drag, startPoint x: 219, startPoint y: 118, endPoint x: 162, endPoint y: 120, distance: 57.2
click at [162, 167] on div "[PERSON_NAME] x 1" at bounding box center [430, 175] width 566 height 16
drag, startPoint x: 224, startPoint y: 264, endPoint x: 160, endPoint y: 266, distance: 63.6
click at [160, 308] on div "[PERSON_NAME] x 1" at bounding box center [430, 316] width 566 height 16
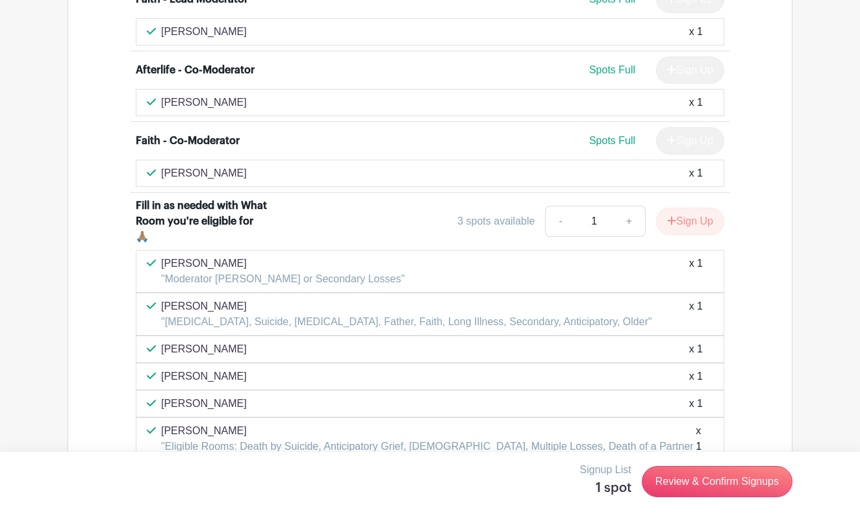
scroll to position [4780, 0]
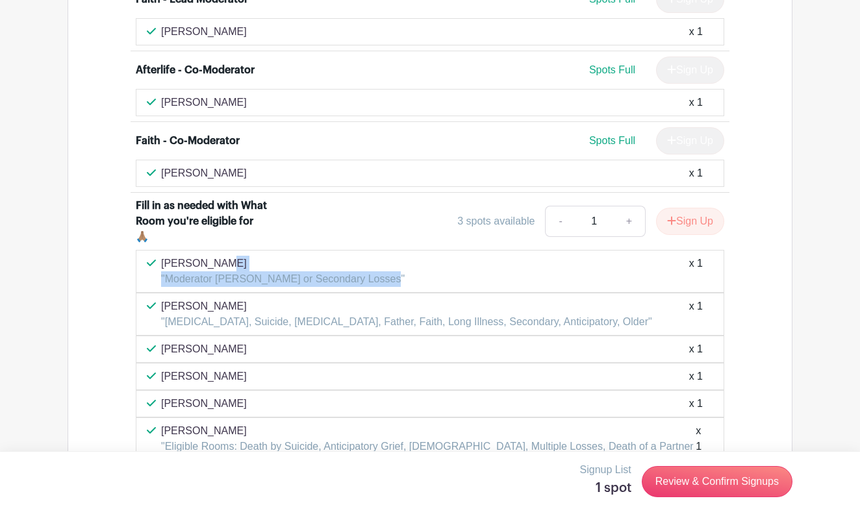
drag, startPoint x: 379, startPoint y: 223, endPoint x: 164, endPoint y: 214, distance: 215.8
click at [164, 256] on div "[PERSON_NAME] "Moderator [PERSON_NAME] or Secondary Losses" x 1" at bounding box center [430, 271] width 566 height 31
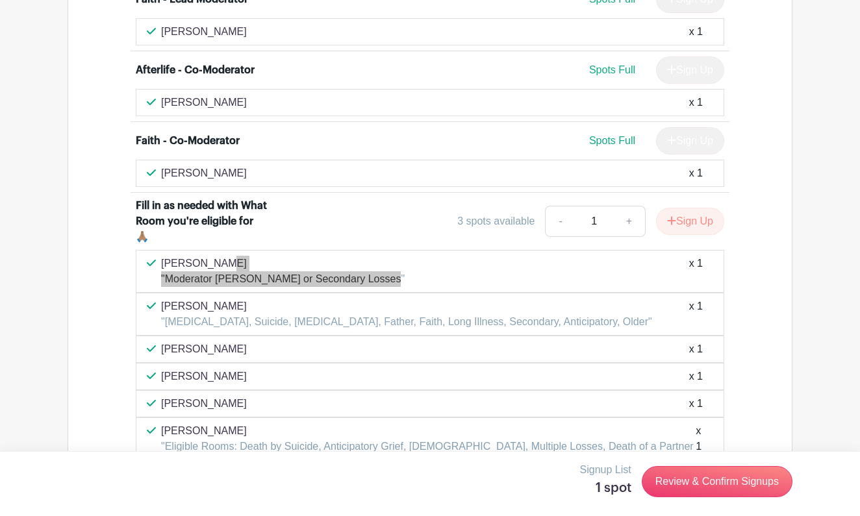
click at [473, 250] on div "[PERSON_NAME] "Moderator [PERSON_NAME] or Secondary Losses" x 1" at bounding box center [430, 271] width 588 height 43
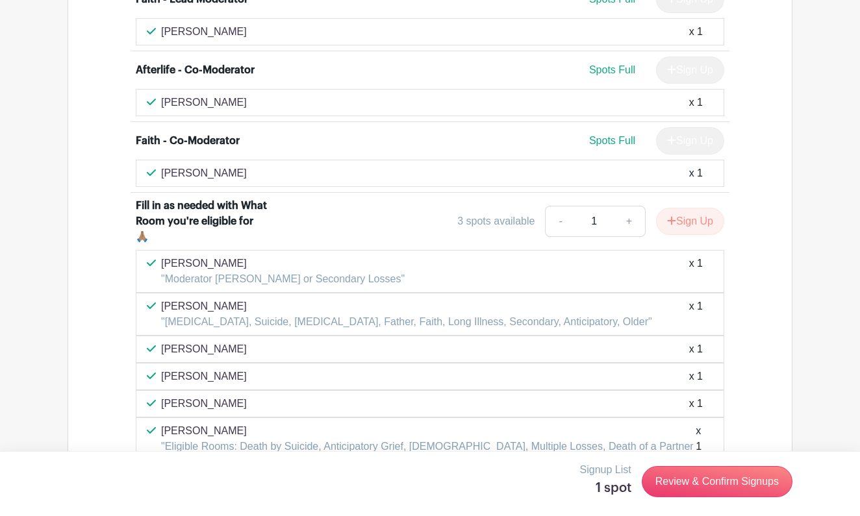
click at [233, 342] on div "[PERSON_NAME] x 1" at bounding box center [430, 350] width 566 height 16
click at [227, 342] on p "[PERSON_NAME]" at bounding box center [204, 350] width 86 height 16
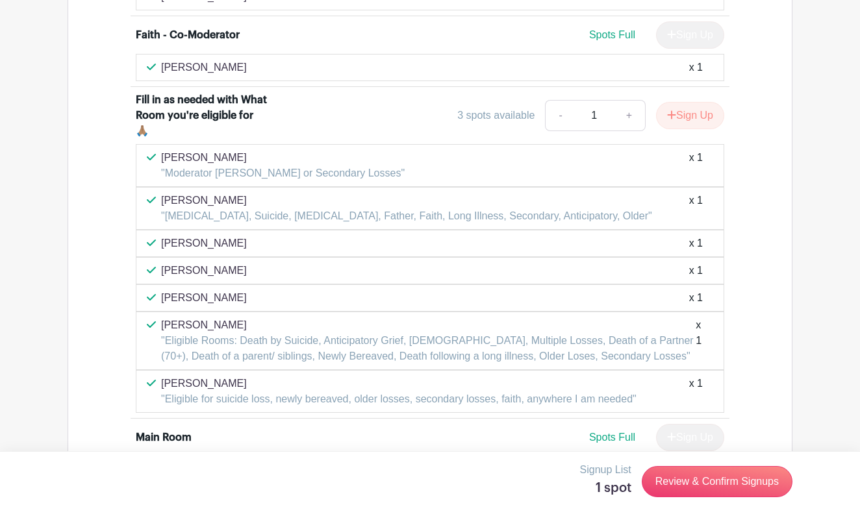
scroll to position [4916, 0]
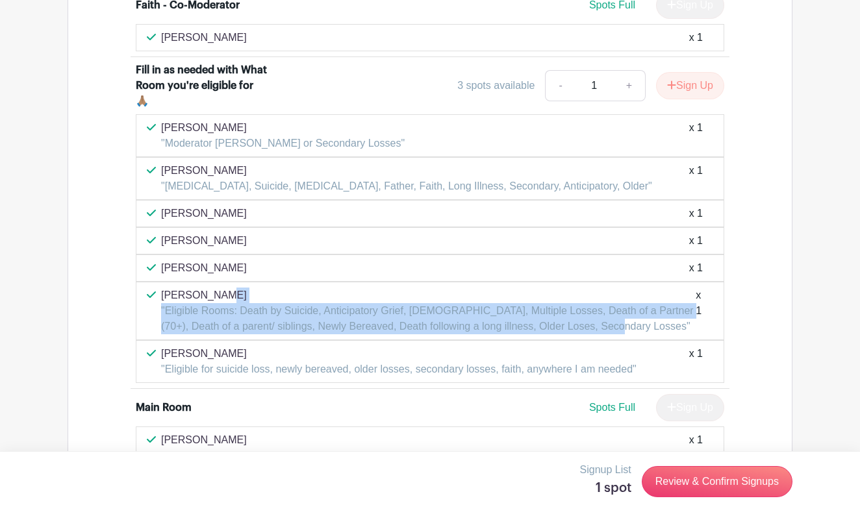
drag, startPoint x: 163, startPoint y: 245, endPoint x: 606, endPoint y: 286, distance: 444.8
click at [606, 286] on div "[PERSON_NAME] "Eligible Rooms: Death by Suicide, Anticipatory Grief, [DEMOGRAPH…" at bounding box center [430, 311] width 588 height 58
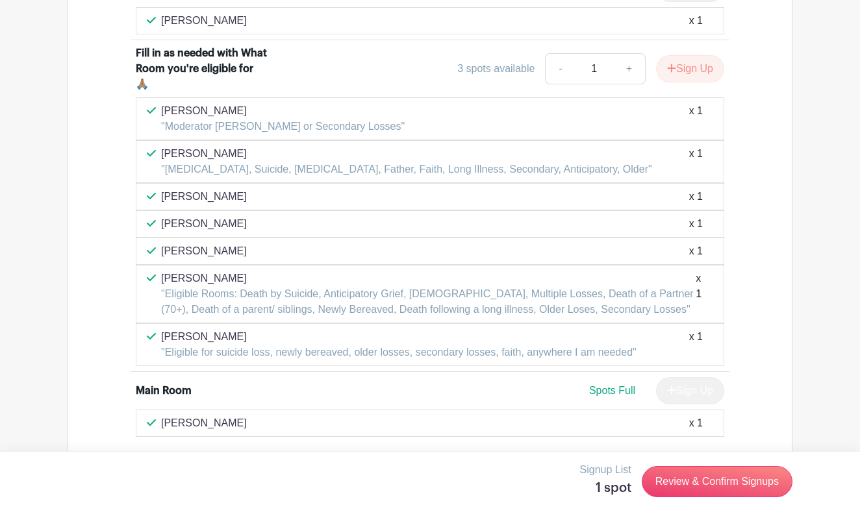
click at [645, 329] on div "[PERSON_NAME] "Eligible for suicide loss, newly bereaved, older losses, seconda…" at bounding box center [430, 344] width 566 height 31
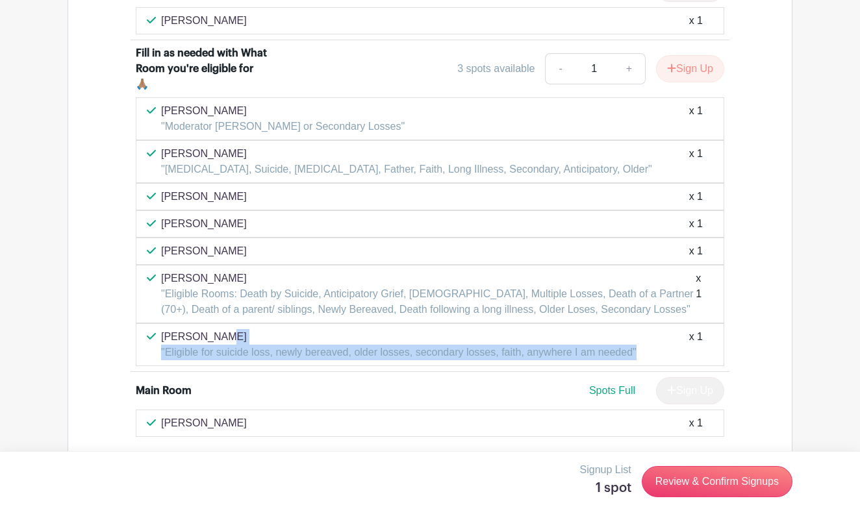
drag, startPoint x: 642, startPoint y: 297, endPoint x: 205, endPoint y: 277, distance: 437.5
click at [205, 323] on div "[PERSON_NAME] "Eligible for suicide loss, newly bereaved, older losses, seconda…" at bounding box center [430, 344] width 588 height 43
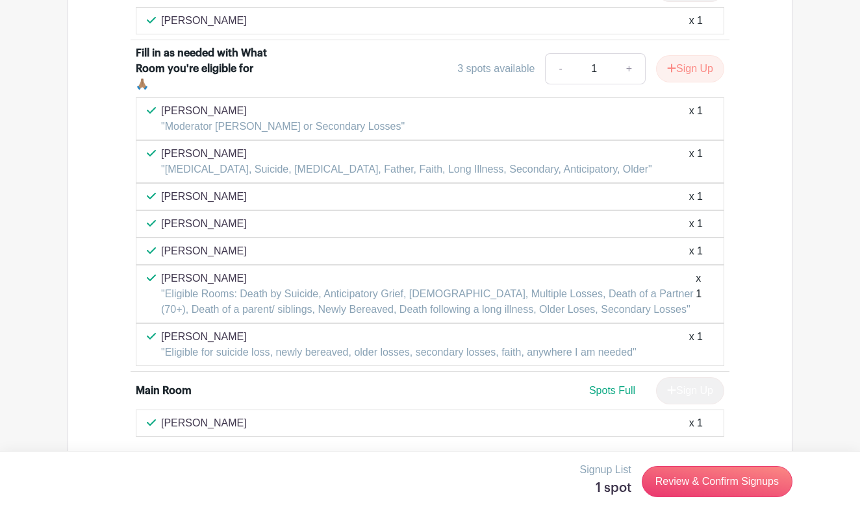
click at [231, 189] on div "[PERSON_NAME] x 1" at bounding box center [430, 197] width 566 height 16
click at [232, 189] on div "[PERSON_NAME] x 1" at bounding box center [430, 197] width 566 height 16
drag, startPoint x: 232, startPoint y: 143, endPoint x: 164, endPoint y: 146, distance: 67.6
click at [164, 189] on div "[PERSON_NAME] x 1" at bounding box center [430, 197] width 566 height 16
click at [242, 216] on div "[PERSON_NAME] x 1" at bounding box center [430, 224] width 566 height 16
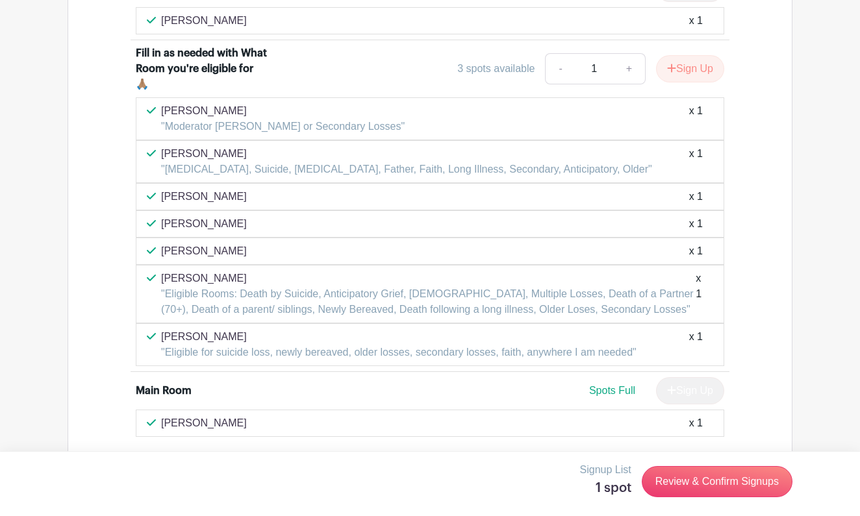
click at [242, 216] on div "[PERSON_NAME] x 1" at bounding box center [430, 224] width 566 height 16
drag, startPoint x: 242, startPoint y: 172, endPoint x: 161, endPoint y: 175, distance: 81.2
click at [161, 216] on div "[PERSON_NAME] x 1" at bounding box center [430, 224] width 566 height 16
click at [225, 244] on div "[PERSON_NAME] x 1" at bounding box center [430, 252] width 566 height 16
click at [224, 244] on div "[PERSON_NAME] x 1" at bounding box center [430, 252] width 566 height 16
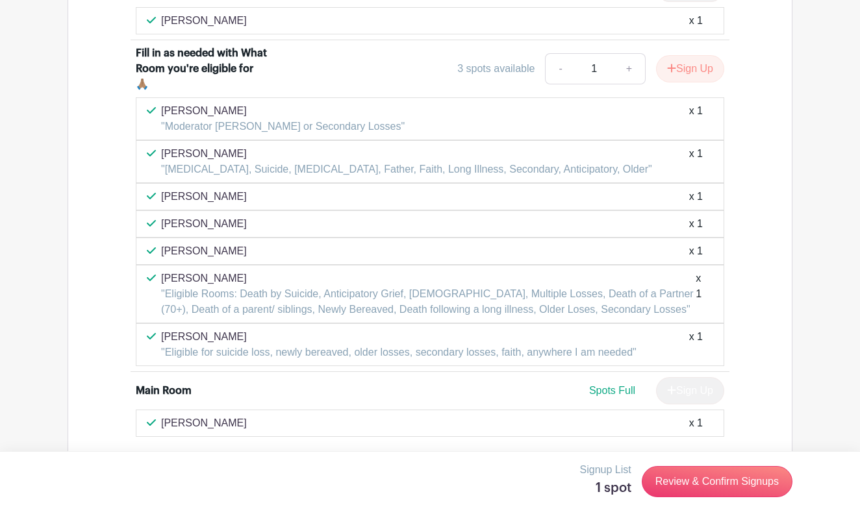
drag, startPoint x: 224, startPoint y: 194, endPoint x: 162, endPoint y: 202, distance: 62.9
click at [162, 244] on div "[PERSON_NAME] x 1" at bounding box center [430, 252] width 566 height 16
drag, startPoint x: 638, startPoint y: 119, endPoint x: 182, endPoint y: 95, distance: 455.8
click at [182, 146] on div "[PERSON_NAME] "[MEDICAL_DATA], Suicide, [MEDICAL_DATA], Father, Faith, Long Ill…" at bounding box center [406, 161] width 491 height 31
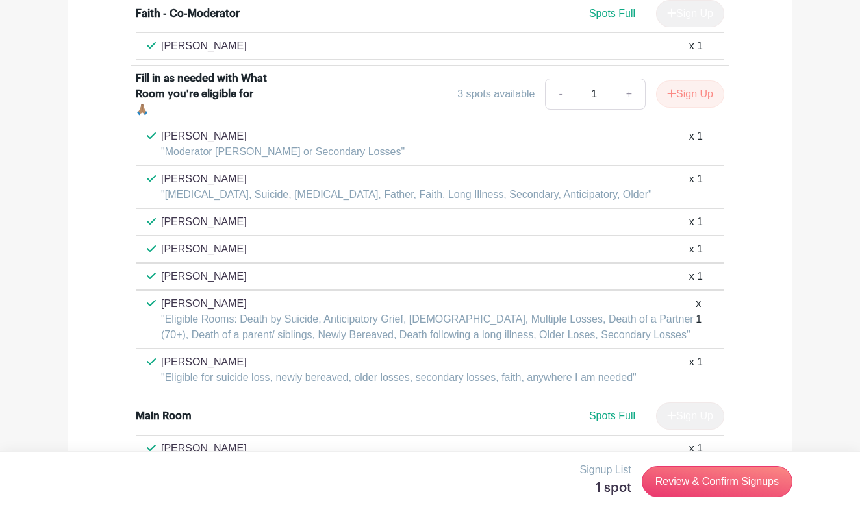
scroll to position [4911, 0]
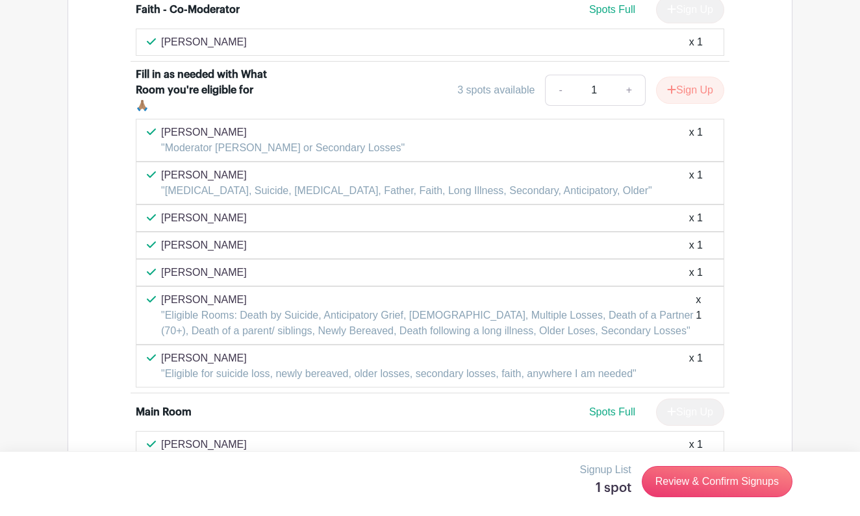
drag, startPoint x: 219, startPoint y: 305, endPoint x: 162, endPoint y: 301, distance: 56.6
click at [162, 351] on p "[PERSON_NAME]" at bounding box center [398, 359] width 475 height 16
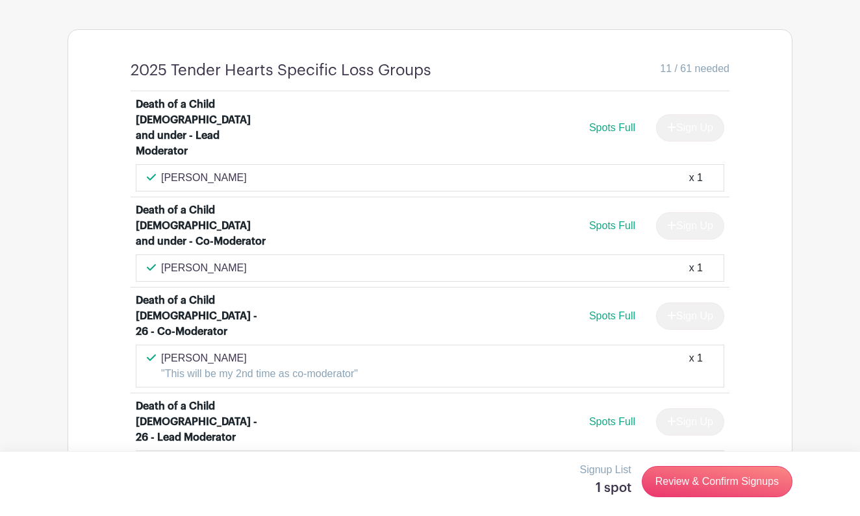
scroll to position [1068, 0]
